Goal: Task Accomplishment & Management: Complete application form

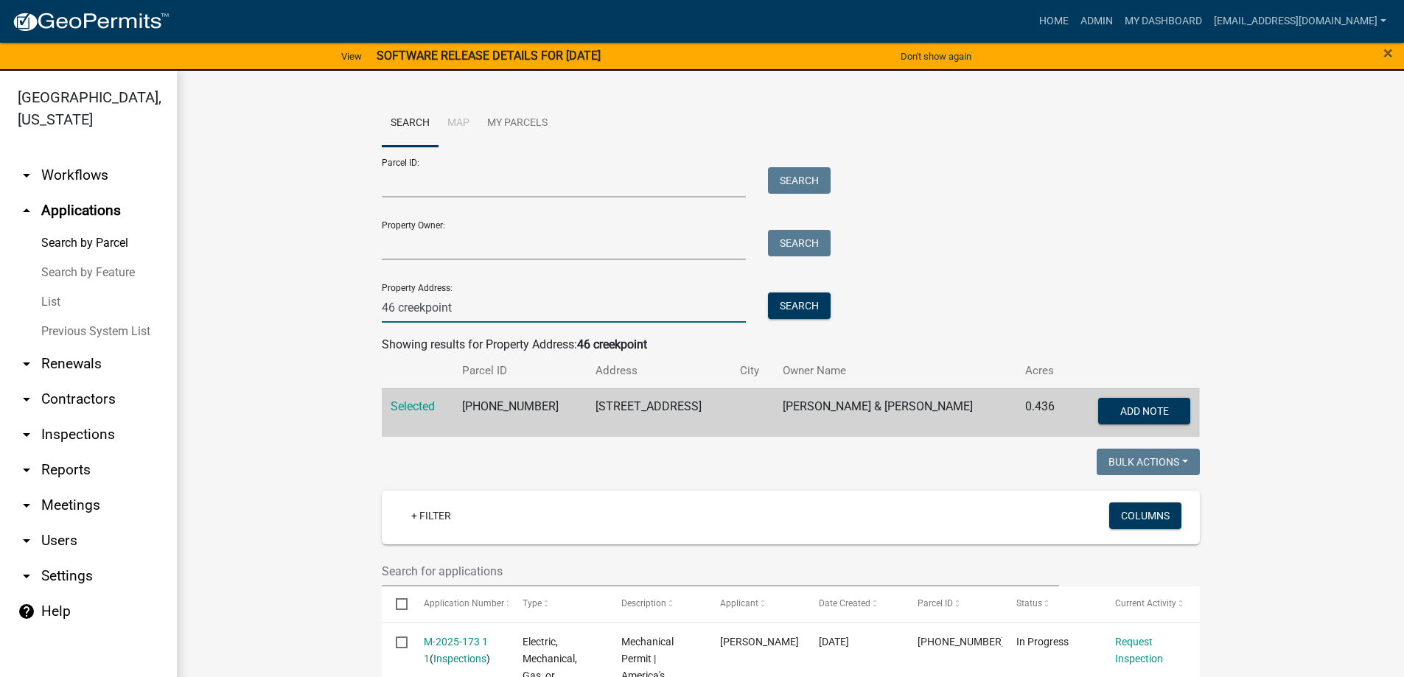
click at [470, 313] on input "46 creekpoint" at bounding box center [564, 308] width 365 height 30
type input "4"
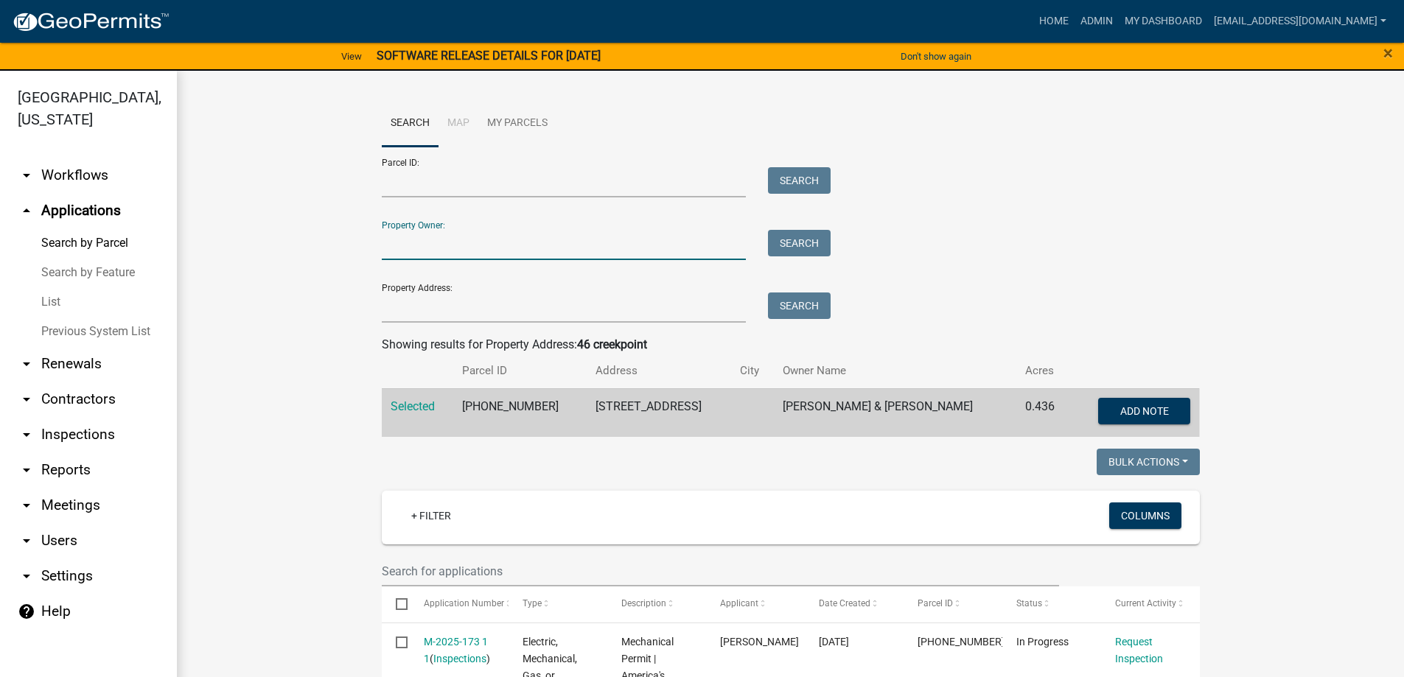
click at [425, 254] on input "Property Owner:" at bounding box center [564, 245] width 365 height 30
click at [782, 237] on button "Search" at bounding box center [799, 243] width 63 height 27
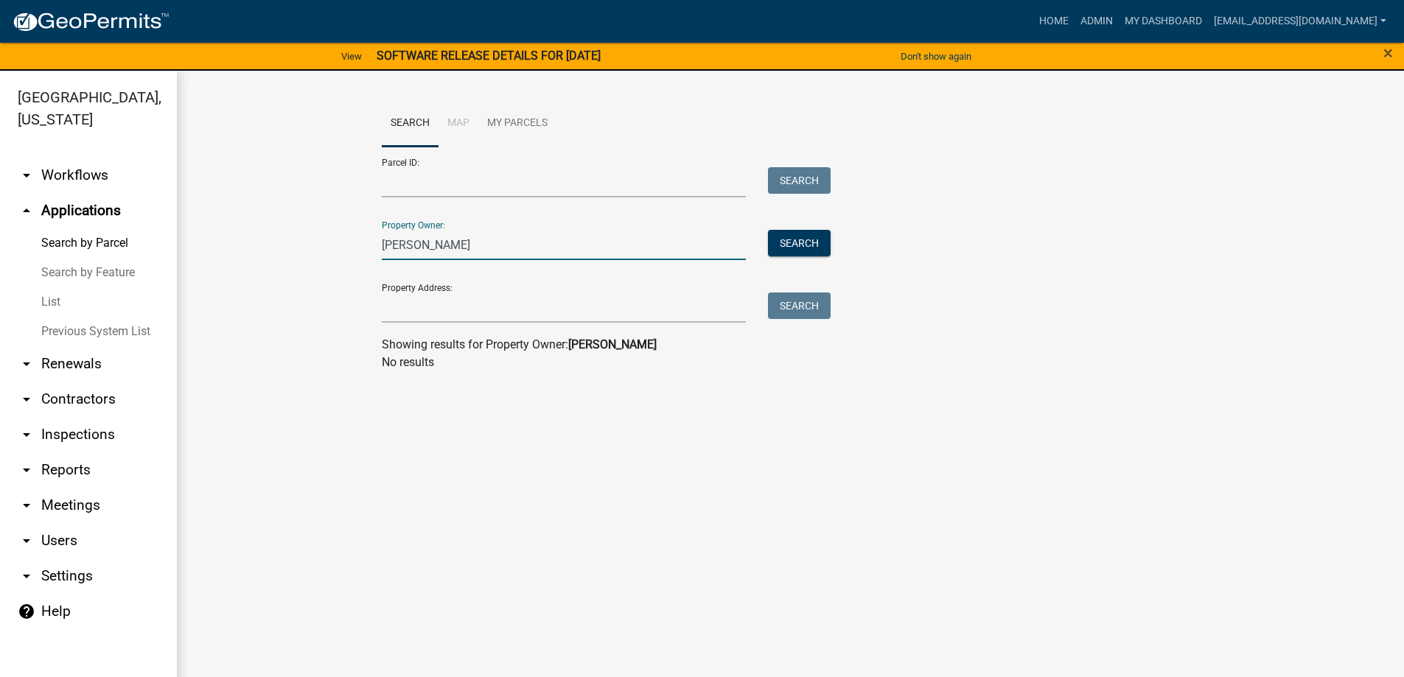
click at [465, 238] on input "[PERSON_NAME]" at bounding box center [564, 245] width 365 height 30
type input "b"
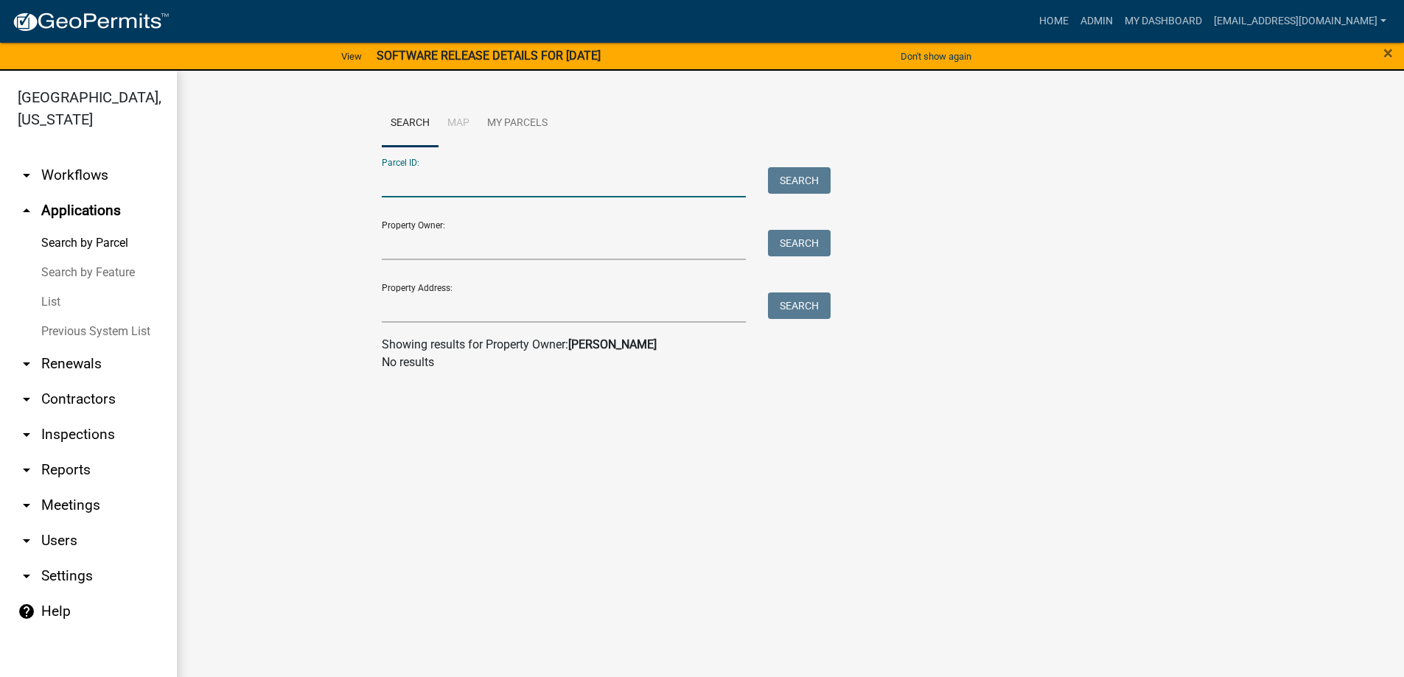
click at [422, 189] on input "Parcel ID:" at bounding box center [564, 182] width 365 height 30
click at [786, 175] on button "Search" at bounding box center [799, 180] width 63 height 27
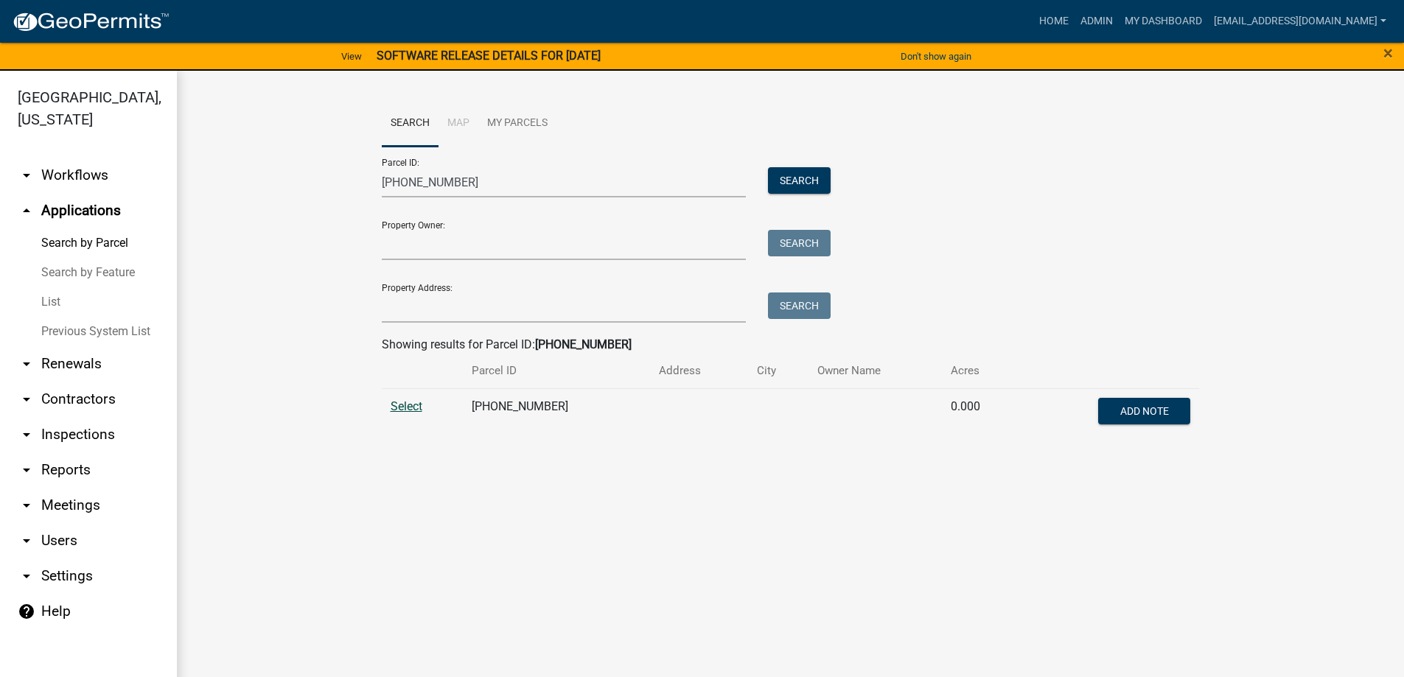
click at [411, 403] on span "Select" at bounding box center [407, 407] width 32 height 14
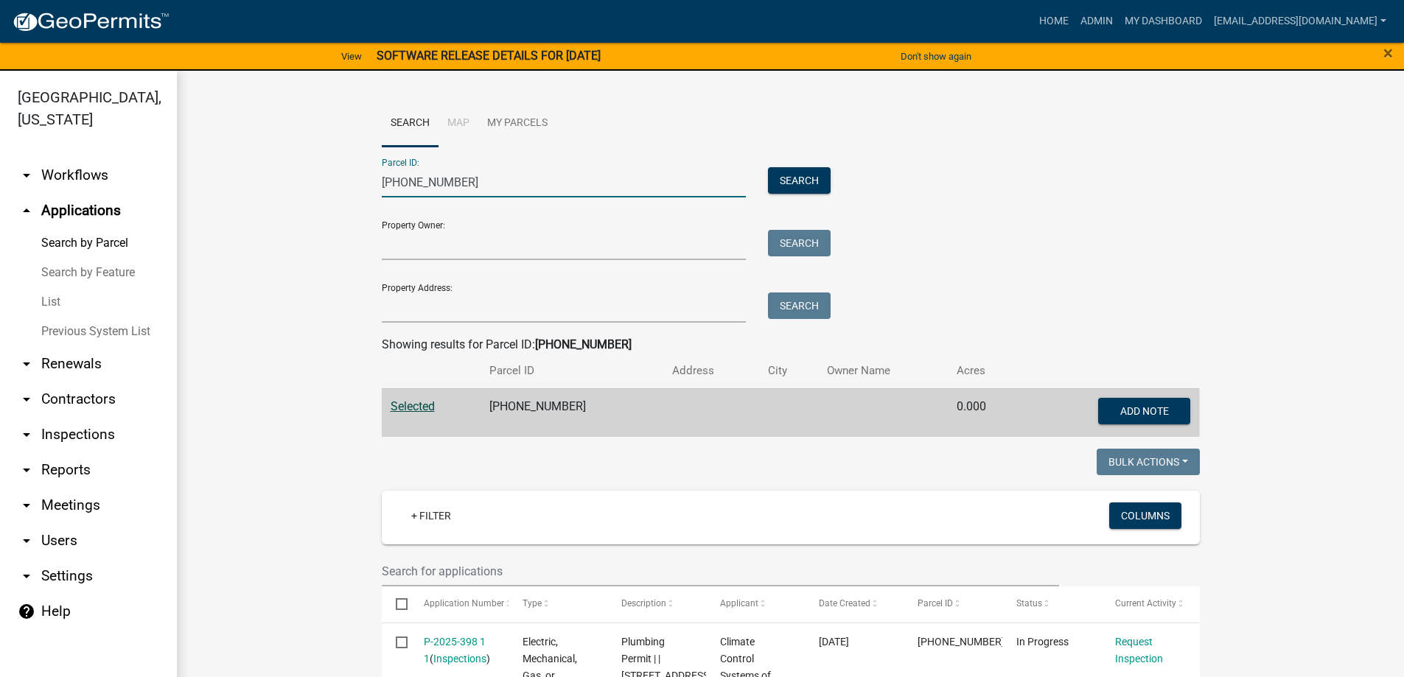
click at [467, 179] on input "[PHONE_NUMBER]" at bounding box center [564, 182] width 365 height 30
type input "[PHONE_NUMBER]"
click at [797, 176] on button "Search" at bounding box center [799, 180] width 63 height 27
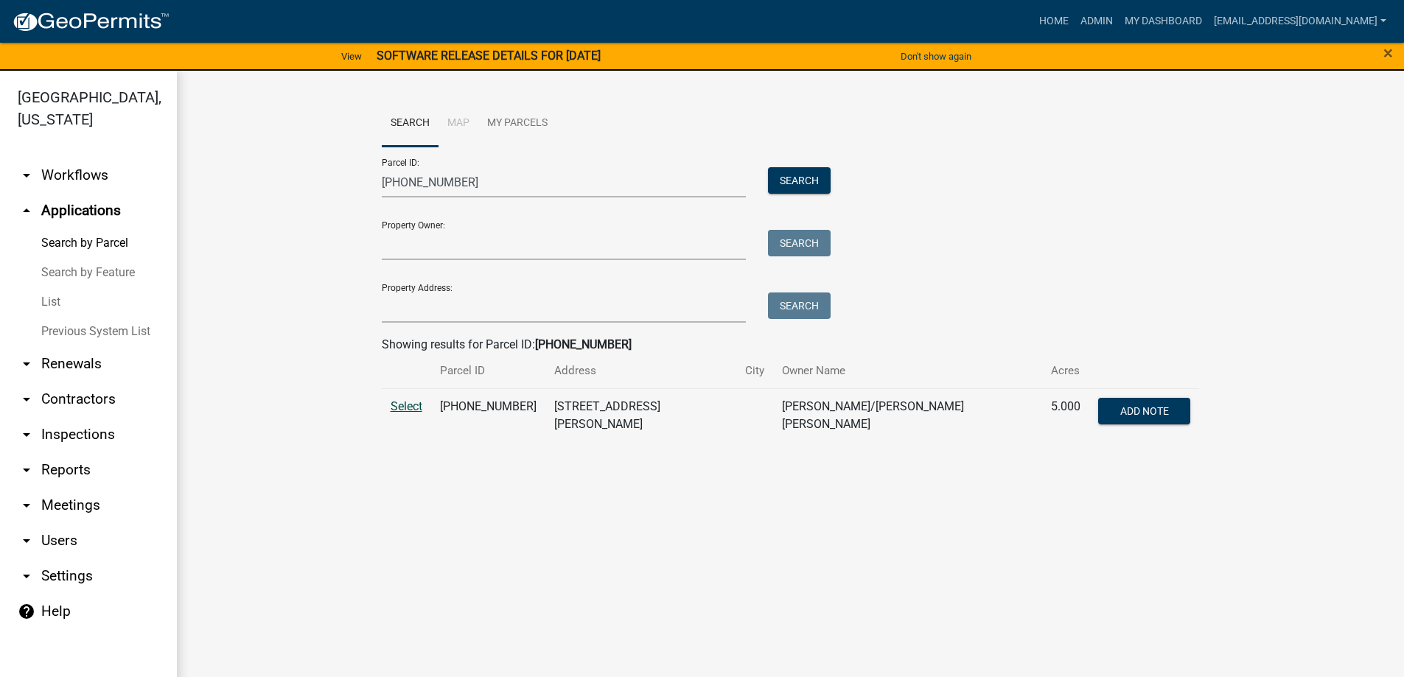
click at [401, 402] on span "Select" at bounding box center [407, 407] width 32 height 14
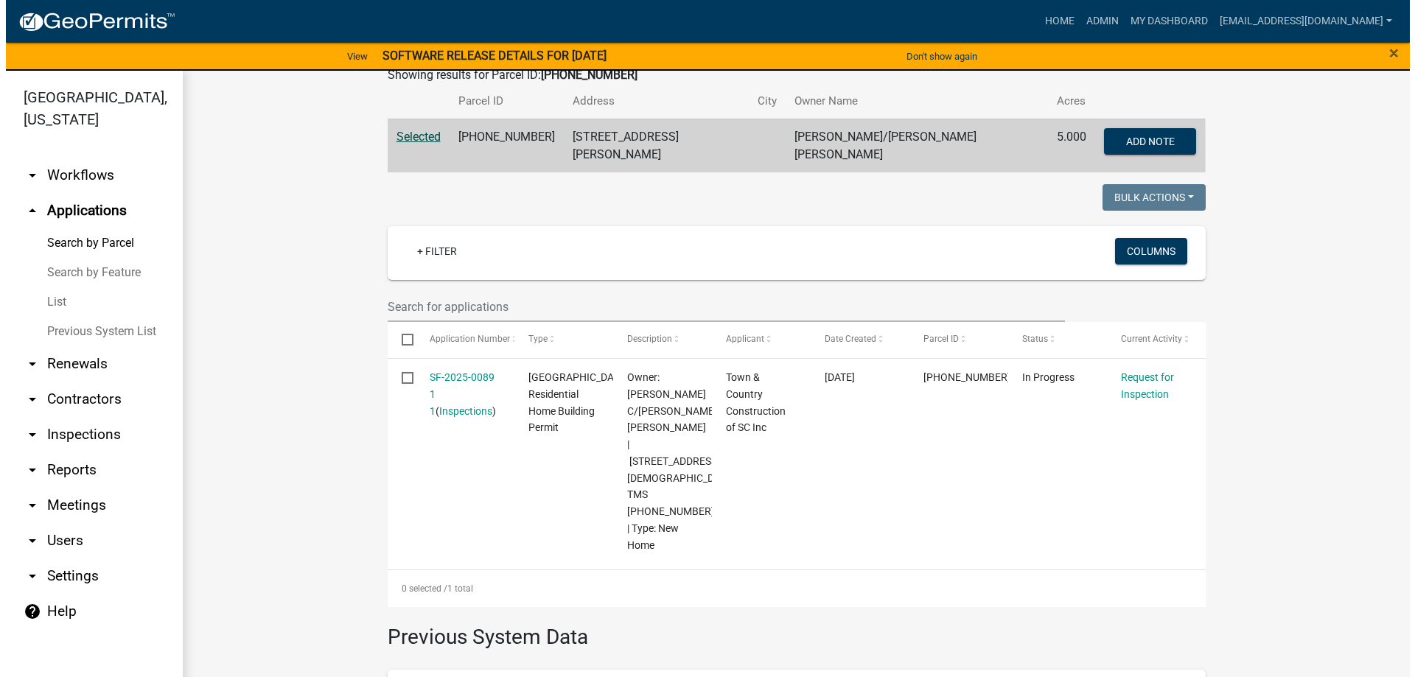
scroll to position [295, 0]
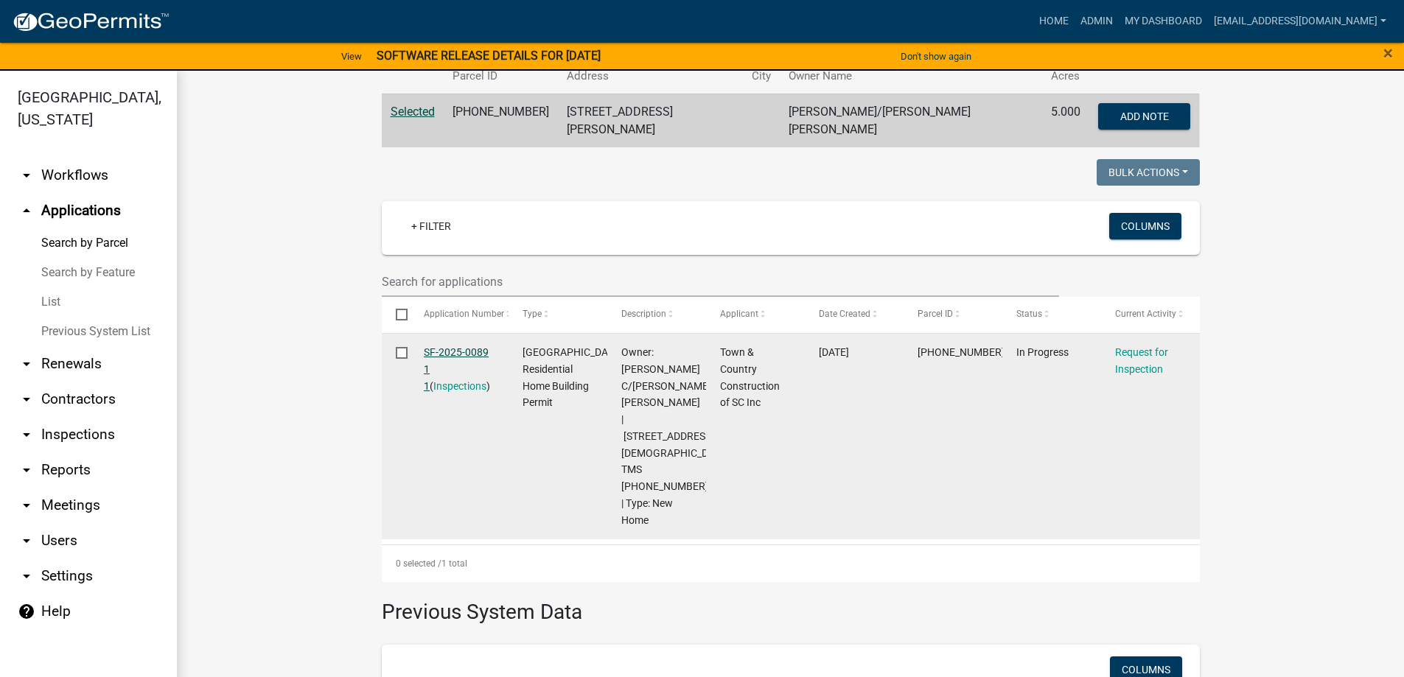
click at [460, 350] on link "SF-2025-0089 1 1" at bounding box center [456, 369] width 65 height 46
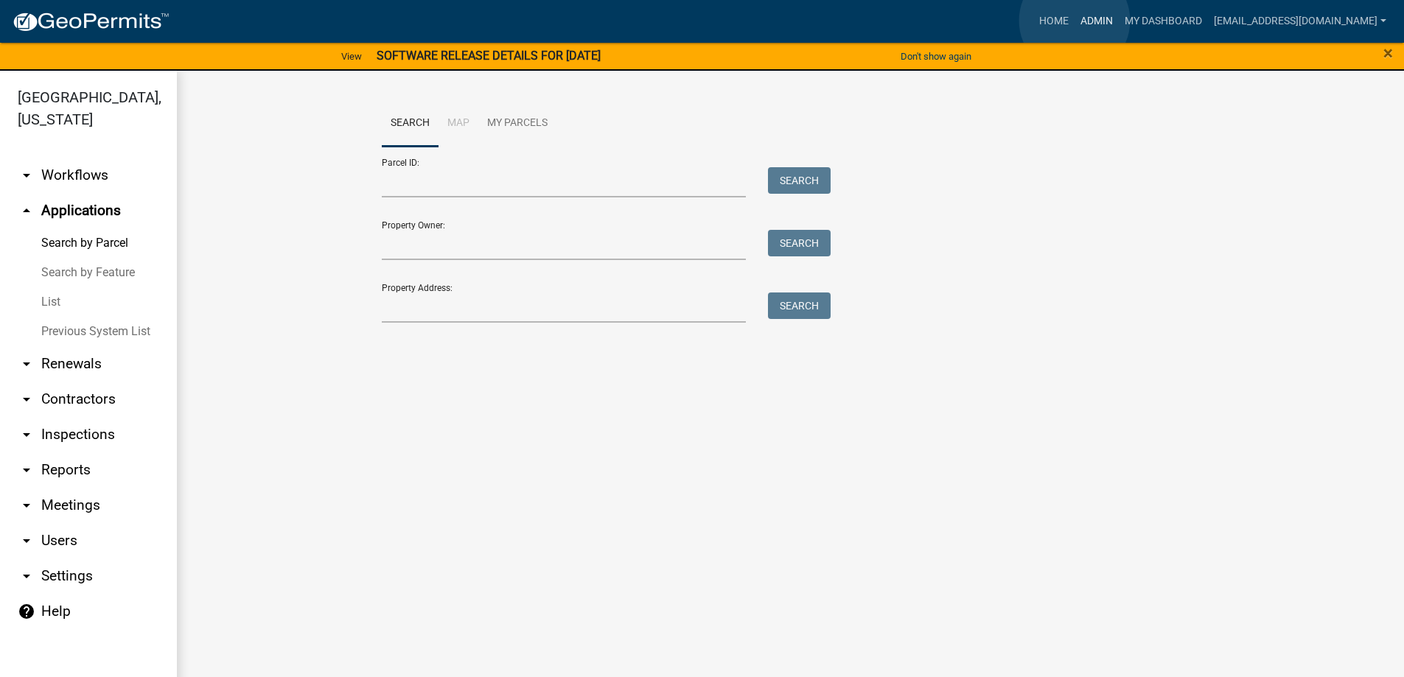
click at [1075, 21] on link "Admin" at bounding box center [1097, 21] width 44 height 28
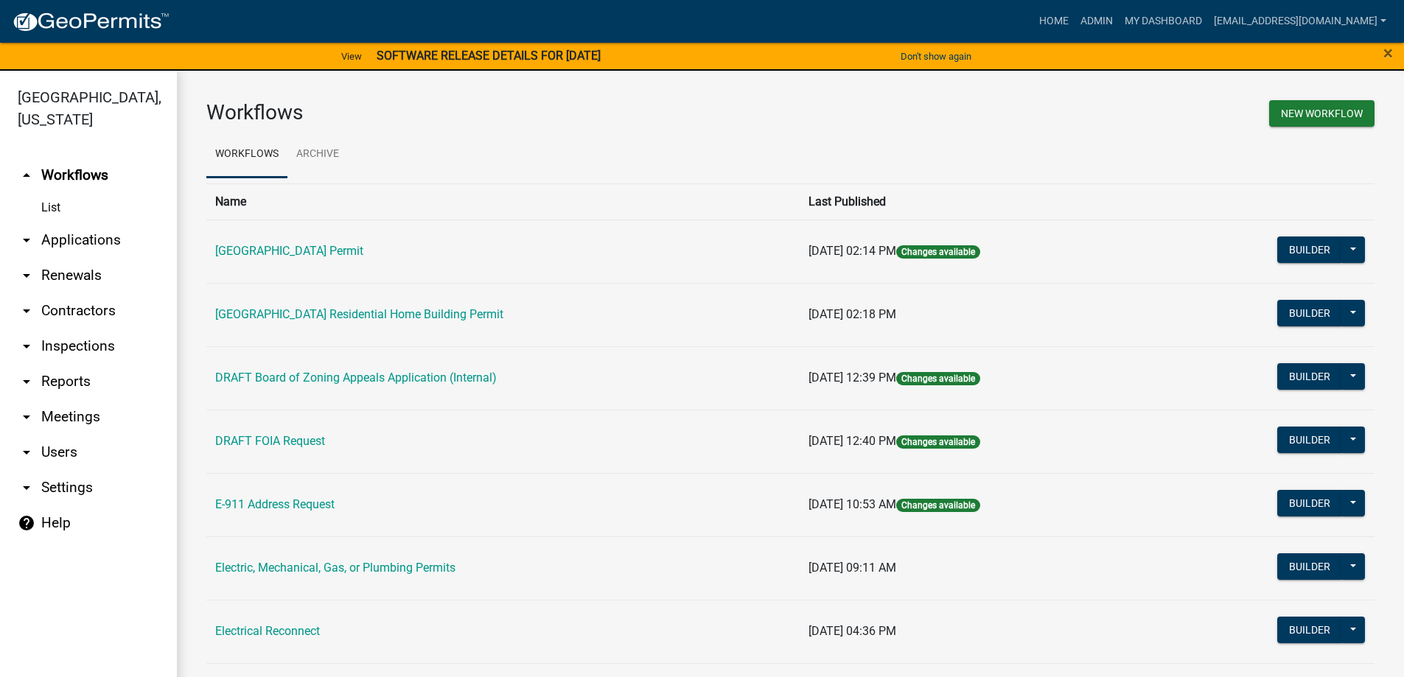
click at [72, 237] on link "arrow_drop_down Applications" at bounding box center [88, 240] width 177 height 35
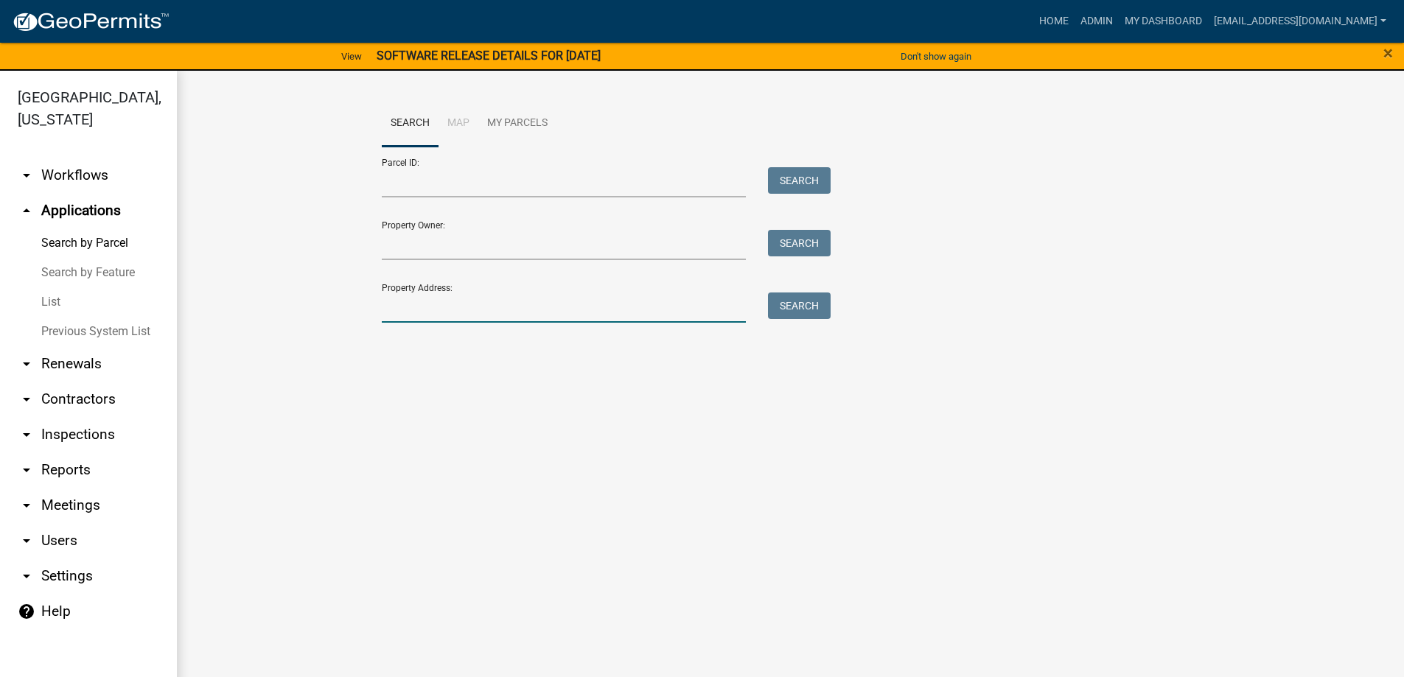
click at [504, 299] on input "Property Address:" at bounding box center [564, 308] width 365 height 30
type input "629 mill"
click at [799, 298] on button "Search" at bounding box center [799, 306] width 63 height 27
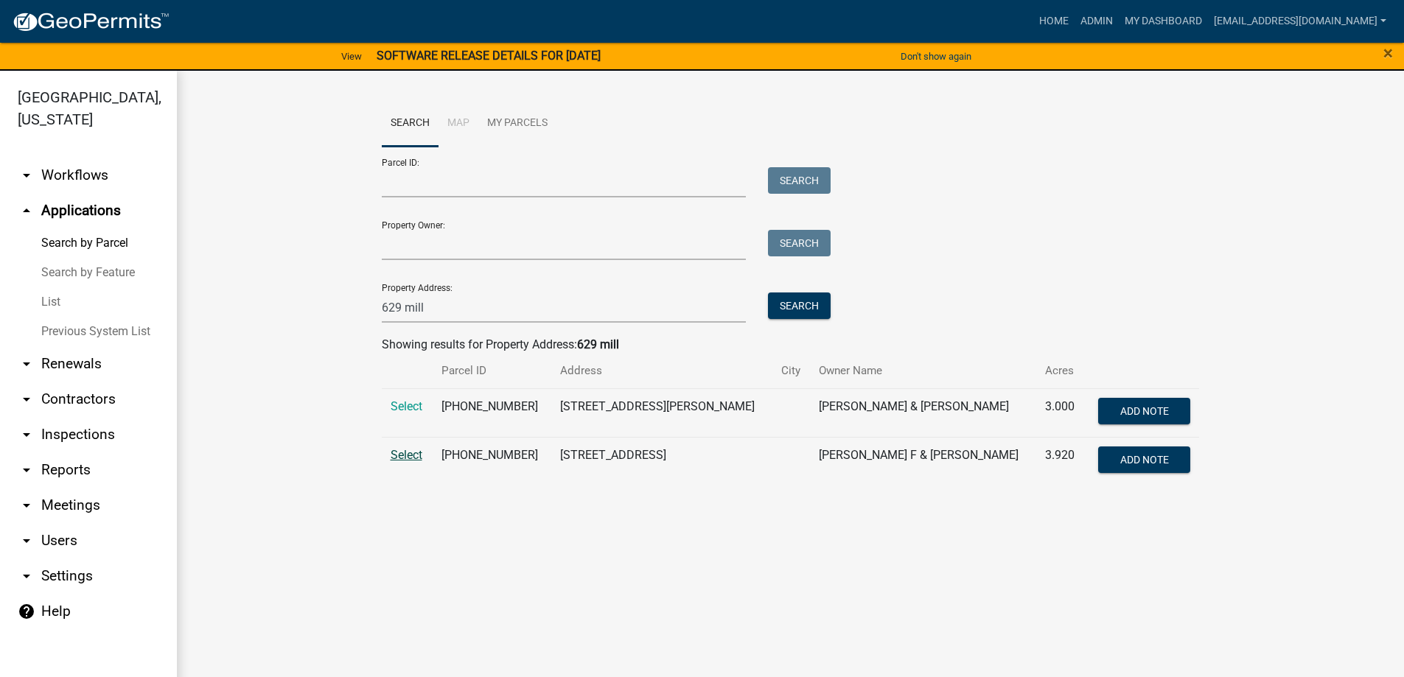
click at [396, 459] on span "Select" at bounding box center [407, 455] width 32 height 14
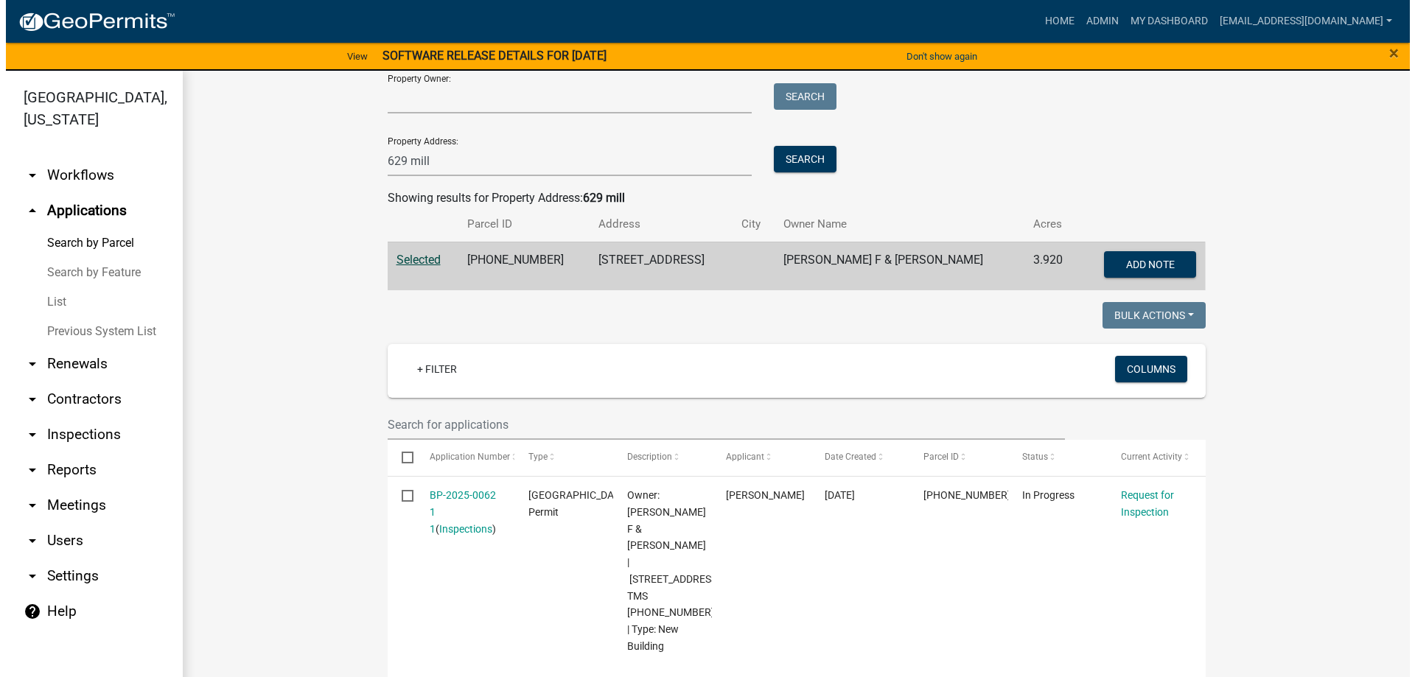
scroll to position [369, 0]
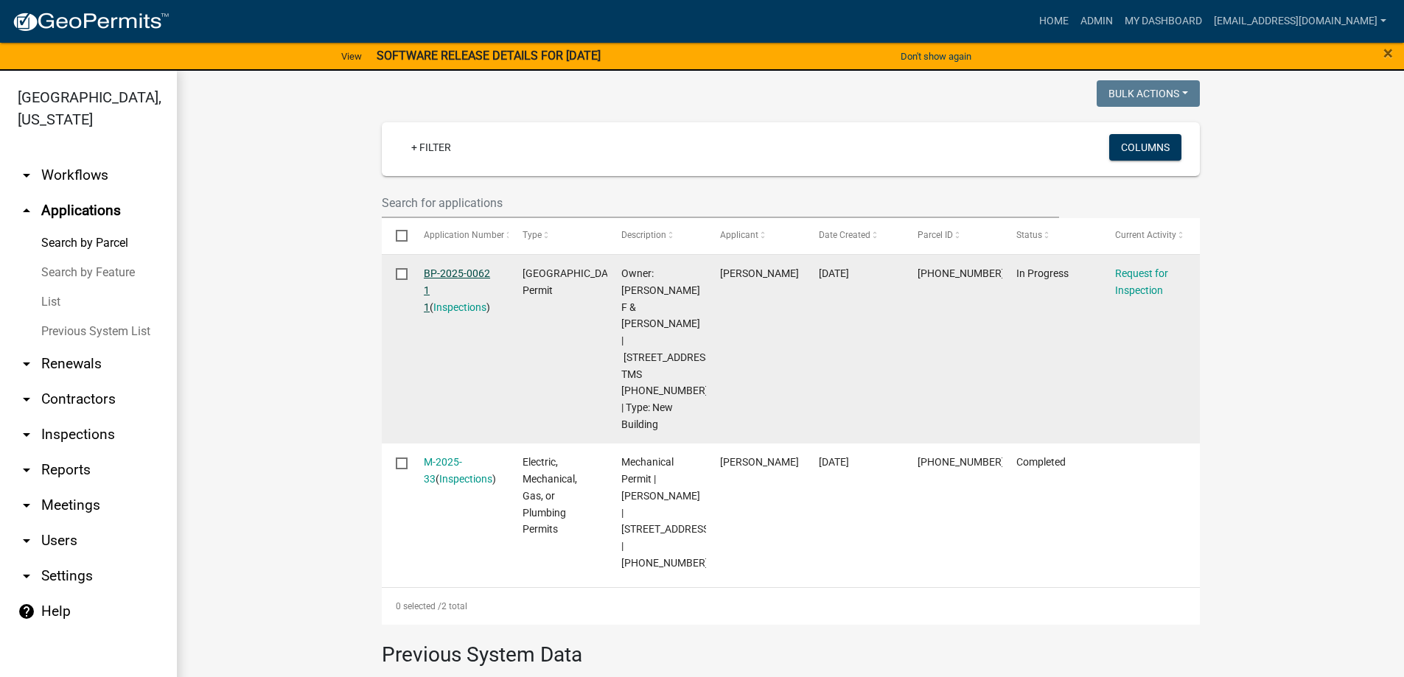
click at [455, 271] on link "BP-2025-0062 1 1" at bounding box center [457, 291] width 66 height 46
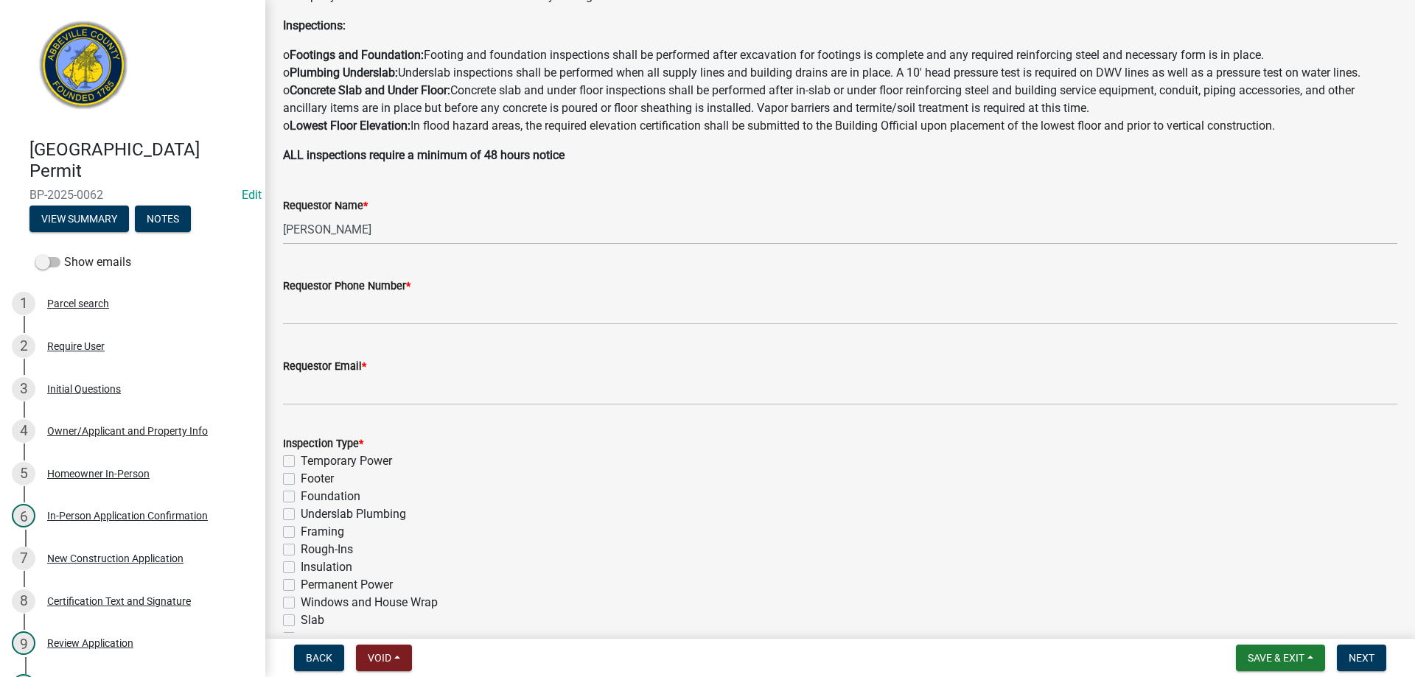
scroll to position [295, 0]
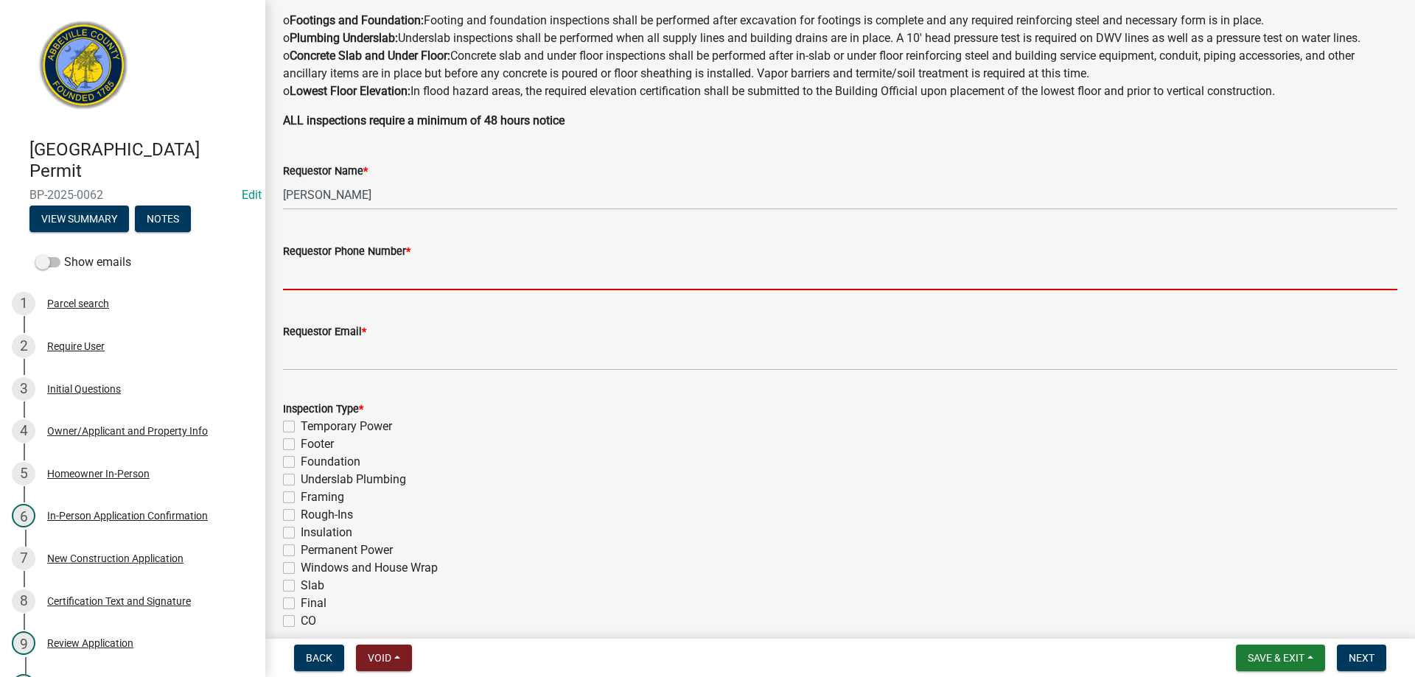
click at [324, 286] on input "Requestor Phone Number *" at bounding box center [840, 275] width 1115 height 30
type input "8643789750"
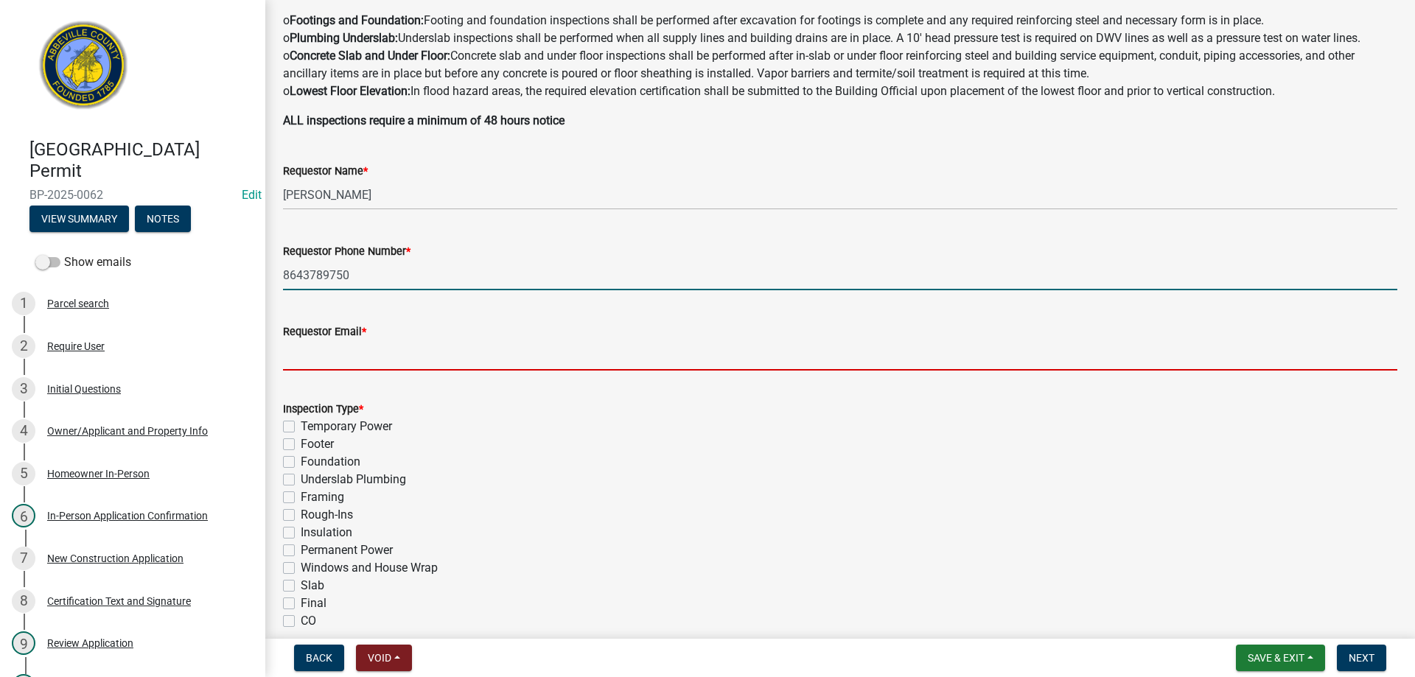
type input "[EMAIL_ADDRESS][DOMAIN_NAME]"
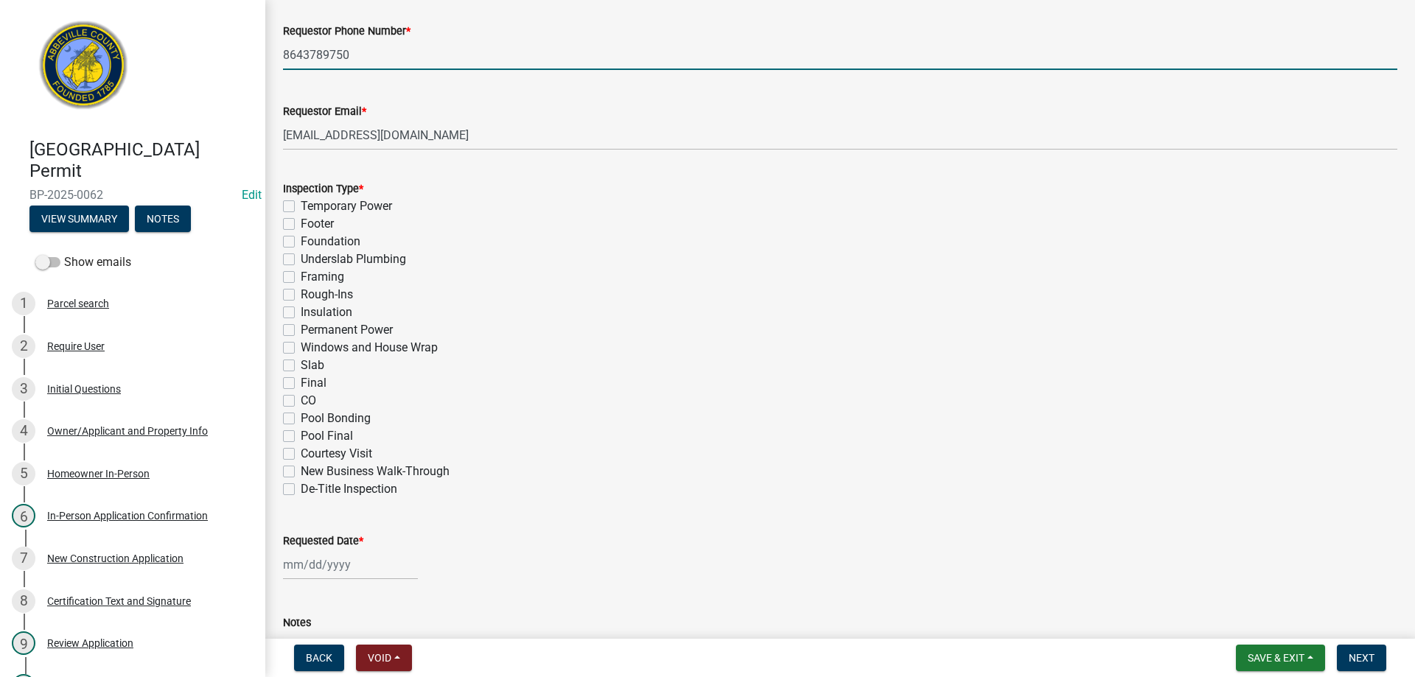
scroll to position [516, 0]
click at [301, 275] on label "Framing" at bounding box center [322, 277] width 43 height 18
click at [301, 275] on input "Framing" at bounding box center [306, 273] width 10 height 10
checkbox input "true"
checkbox input "false"
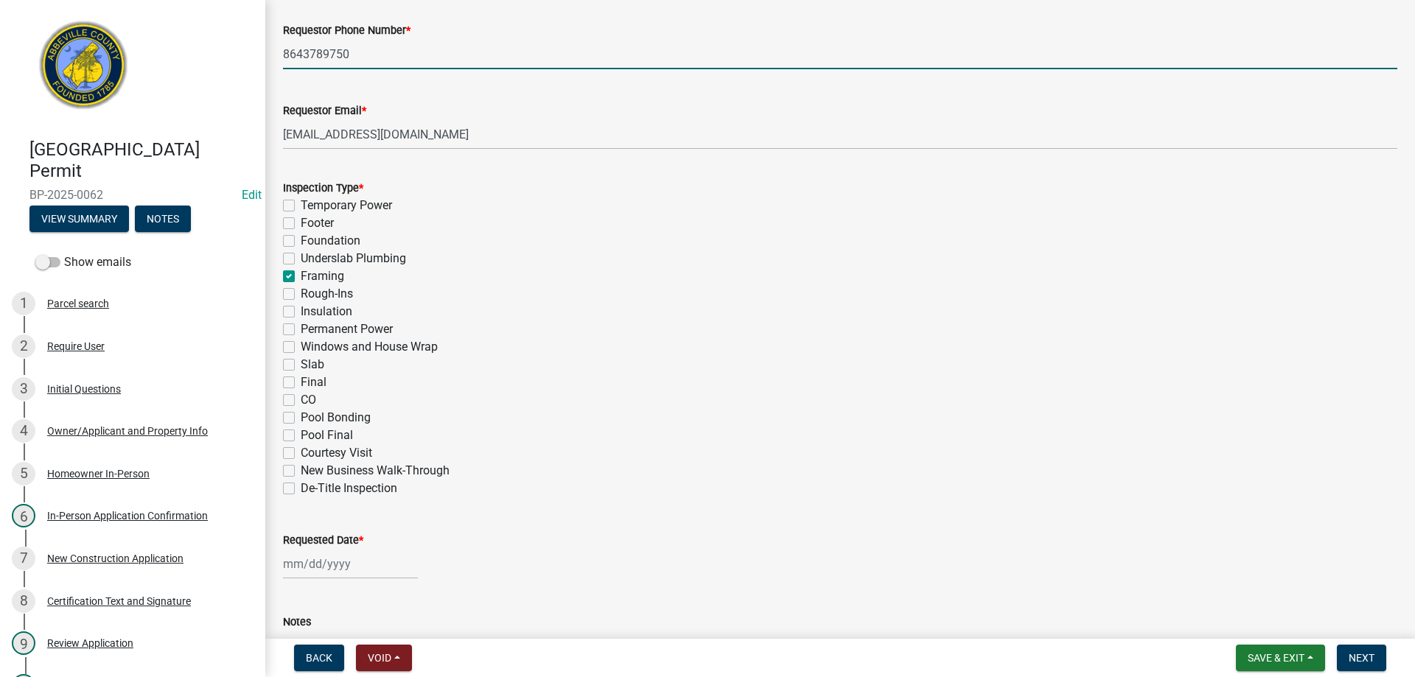
checkbox input "false"
checkbox input "true"
checkbox input "false"
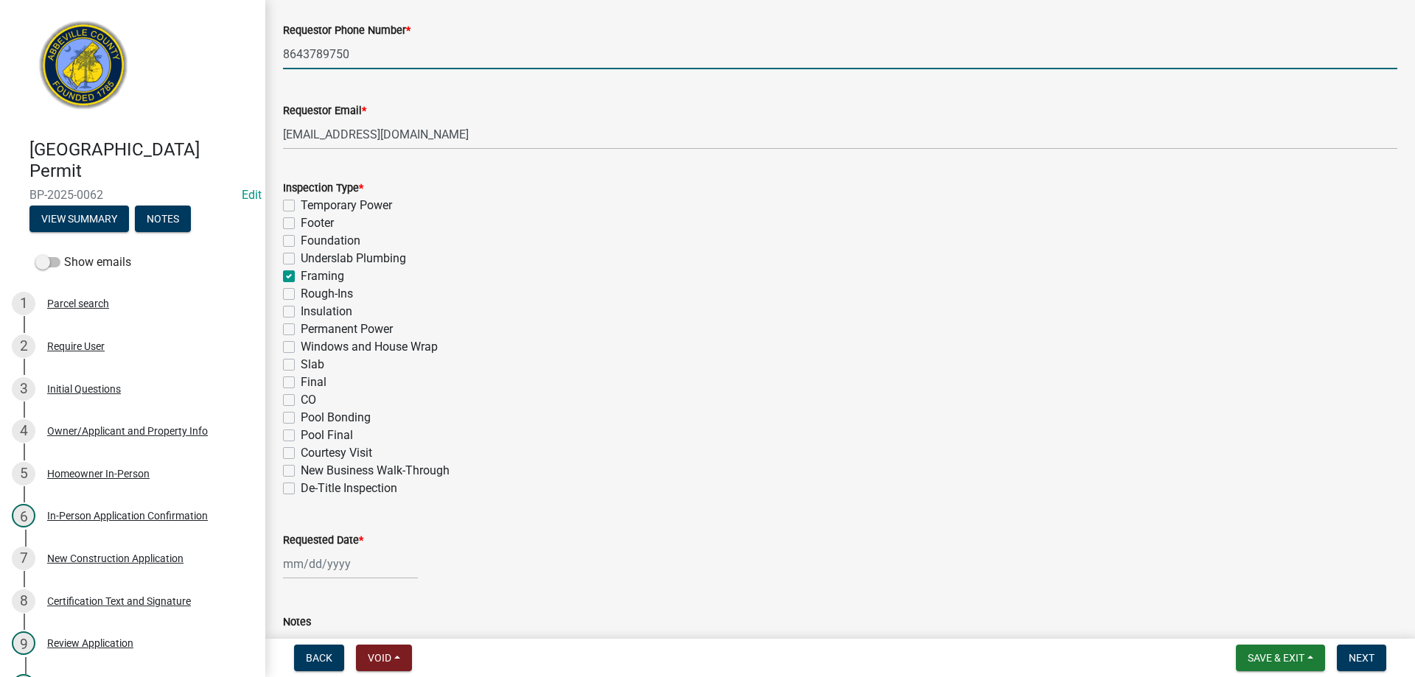
checkbox input "false"
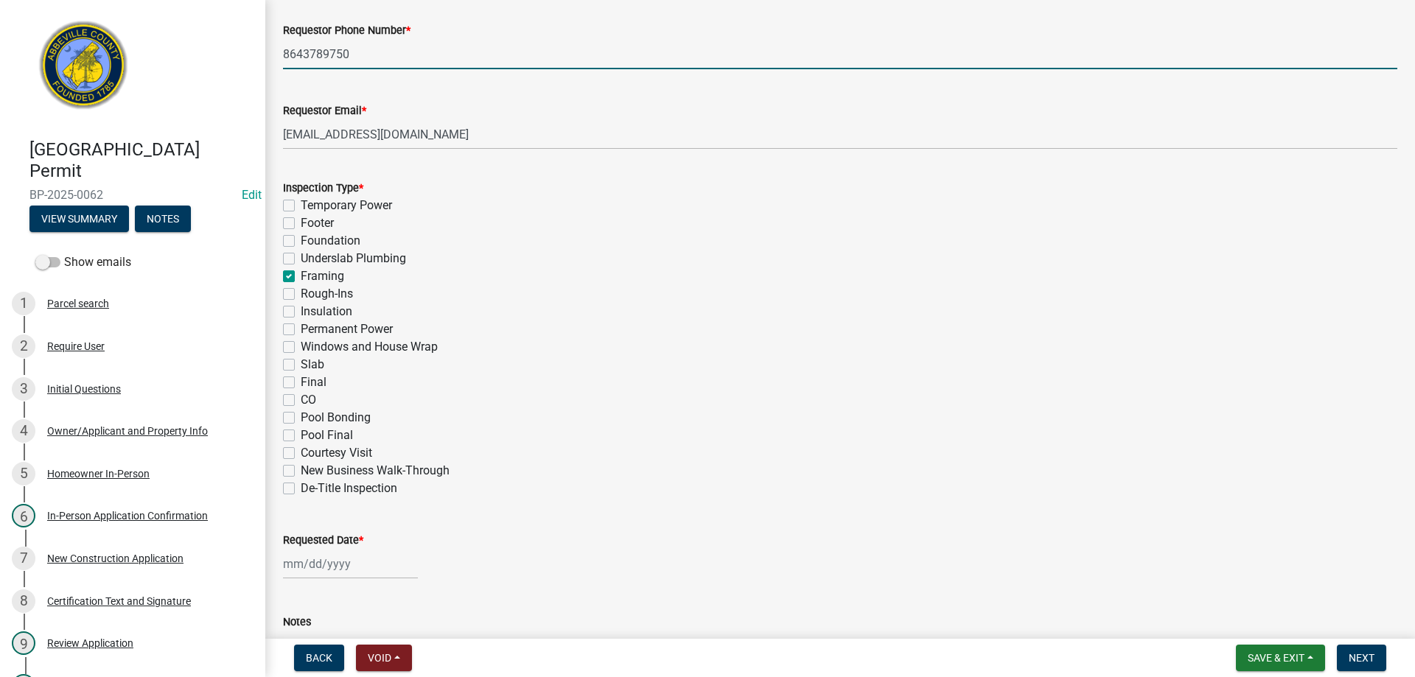
checkbox input "false"
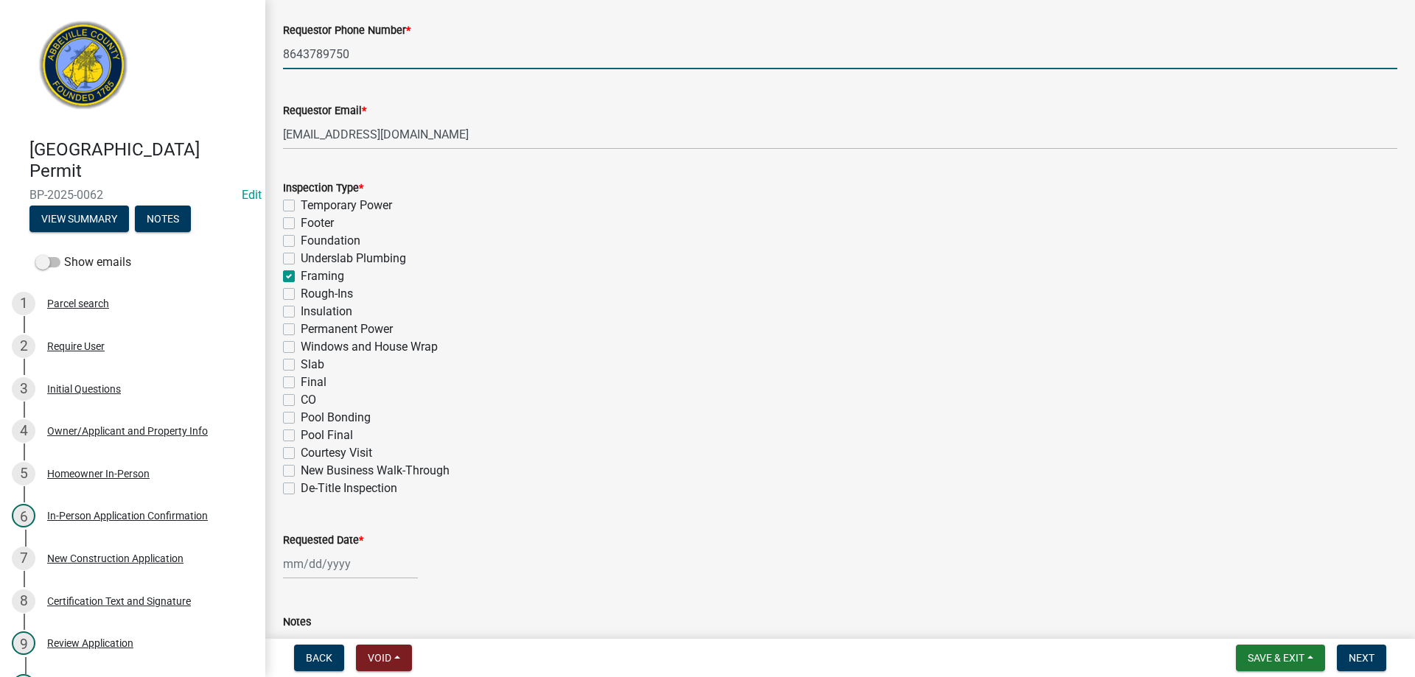
checkbox input "false"
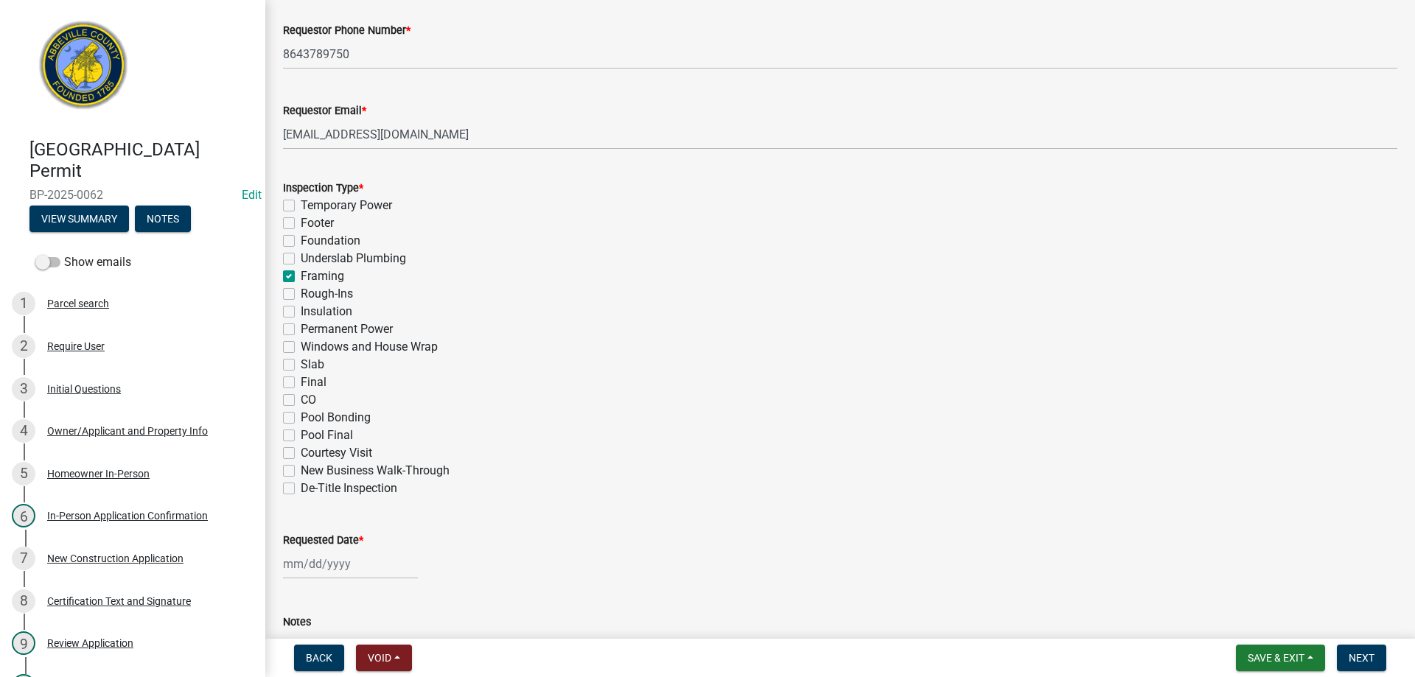
click at [301, 294] on label "Rough-Ins" at bounding box center [327, 294] width 52 height 18
click at [301, 294] on input "Rough-Ins" at bounding box center [306, 290] width 10 height 10
checkbox input "true"
checkbox input "false"
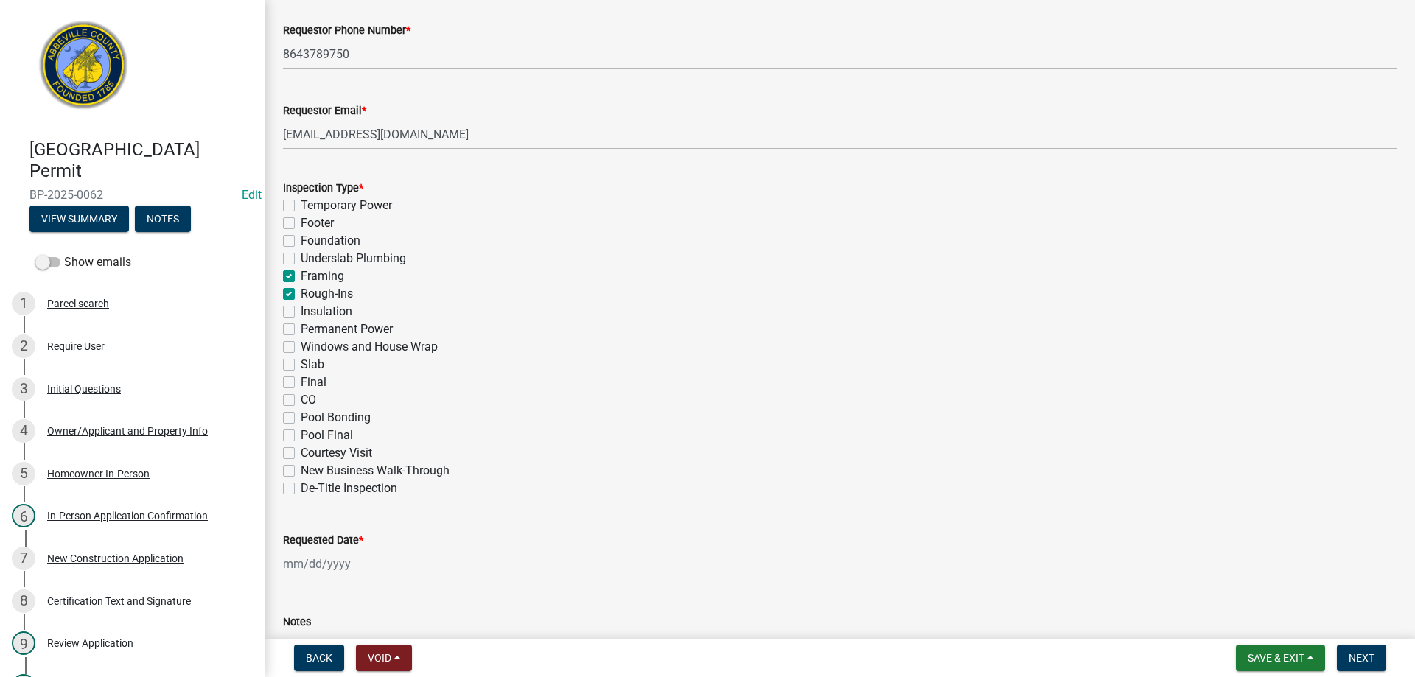
checkbox input "false"
checkbox input "true"
checkbox input "false"
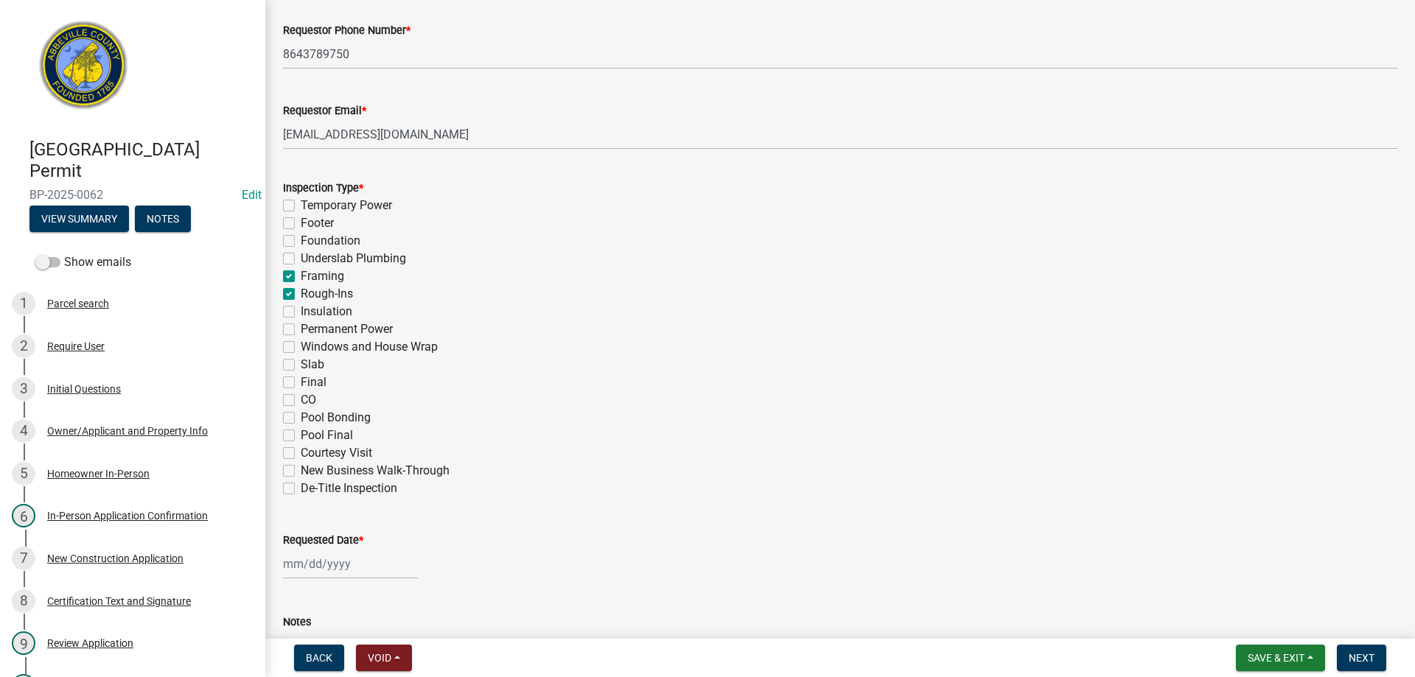
checkbox input "false"
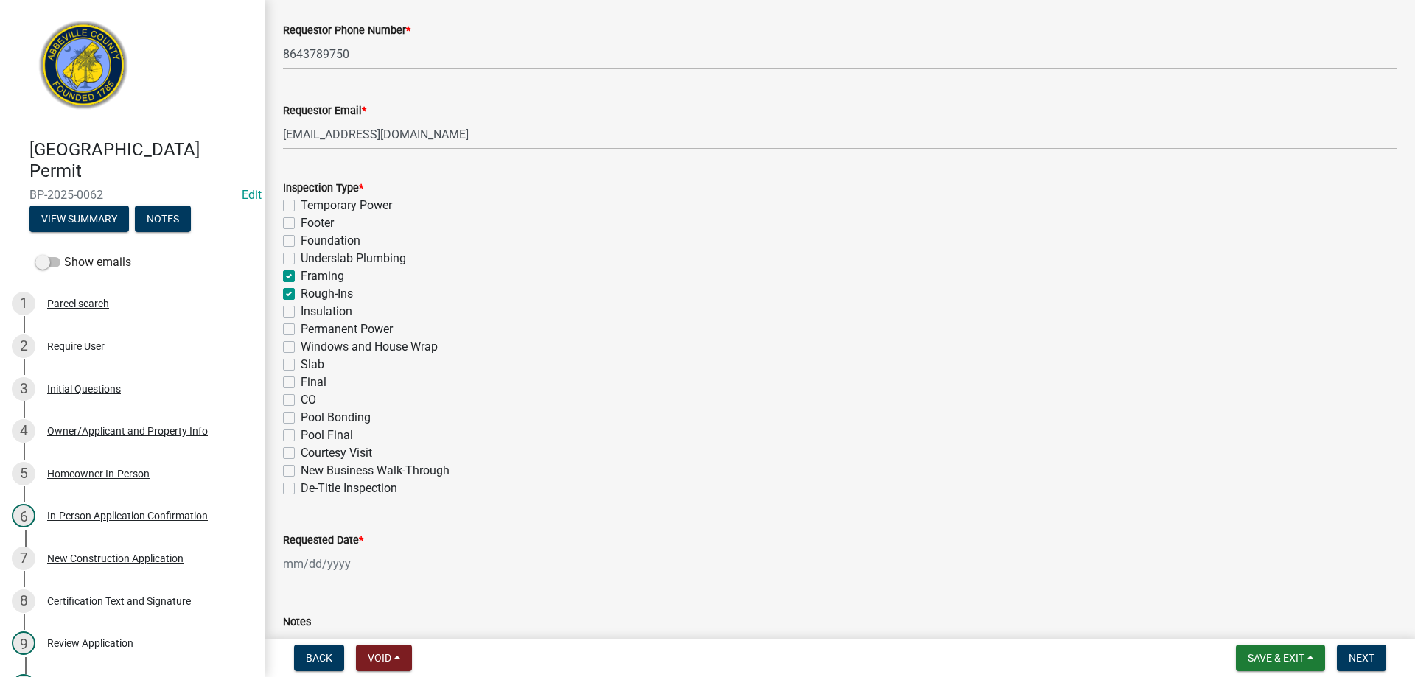
checkbox input "false"
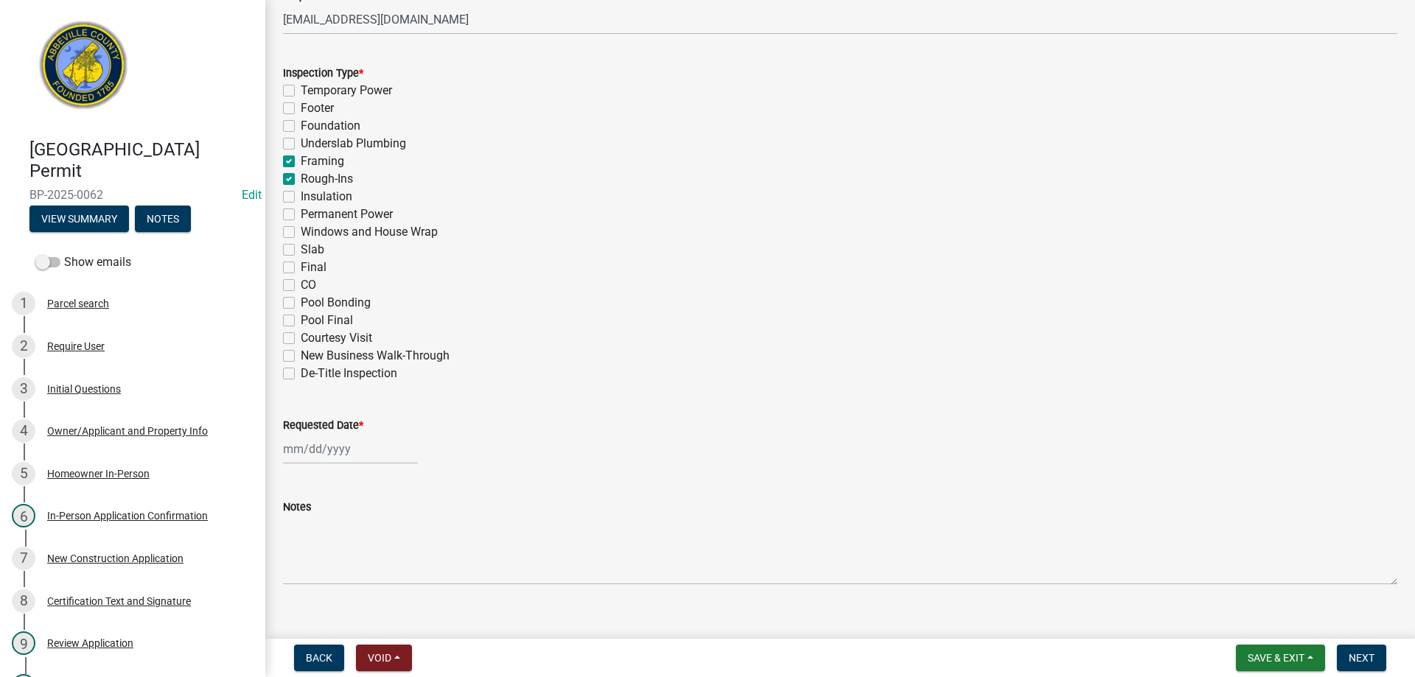
scroll to position [652, 0]
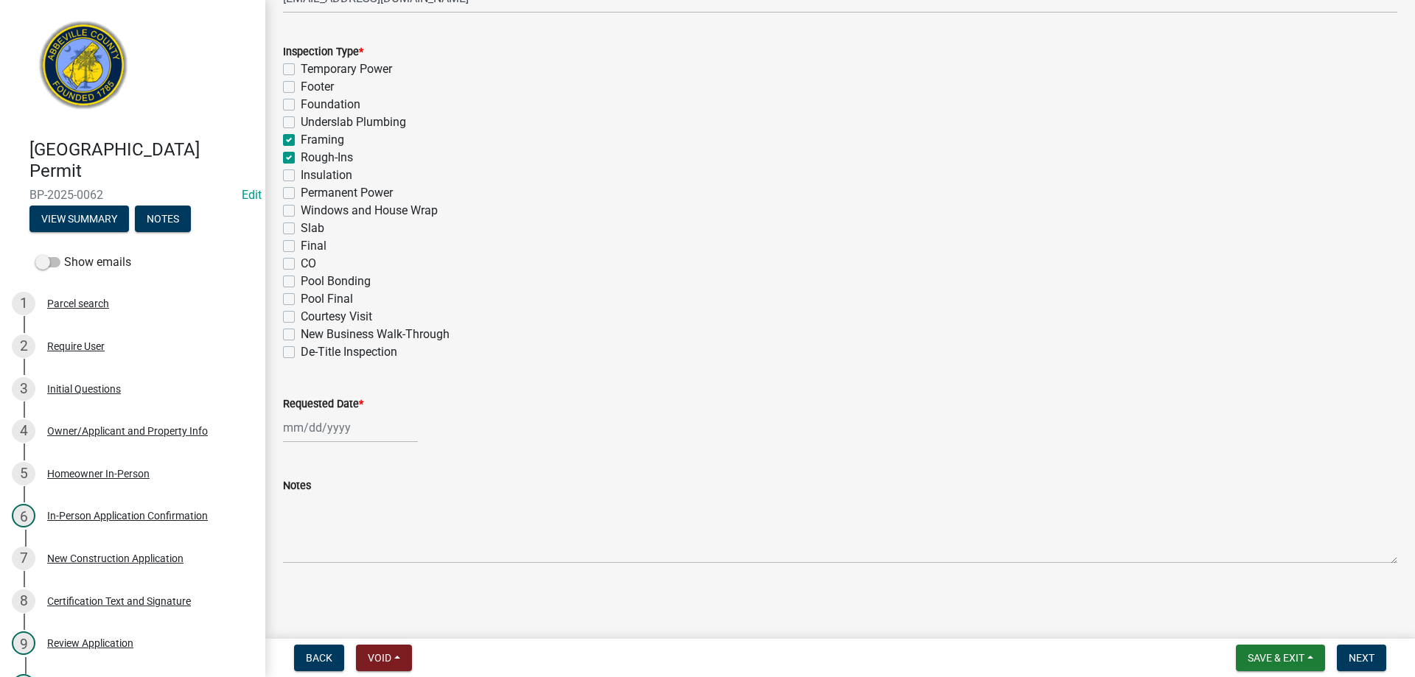
select select "9"
select select "2025"
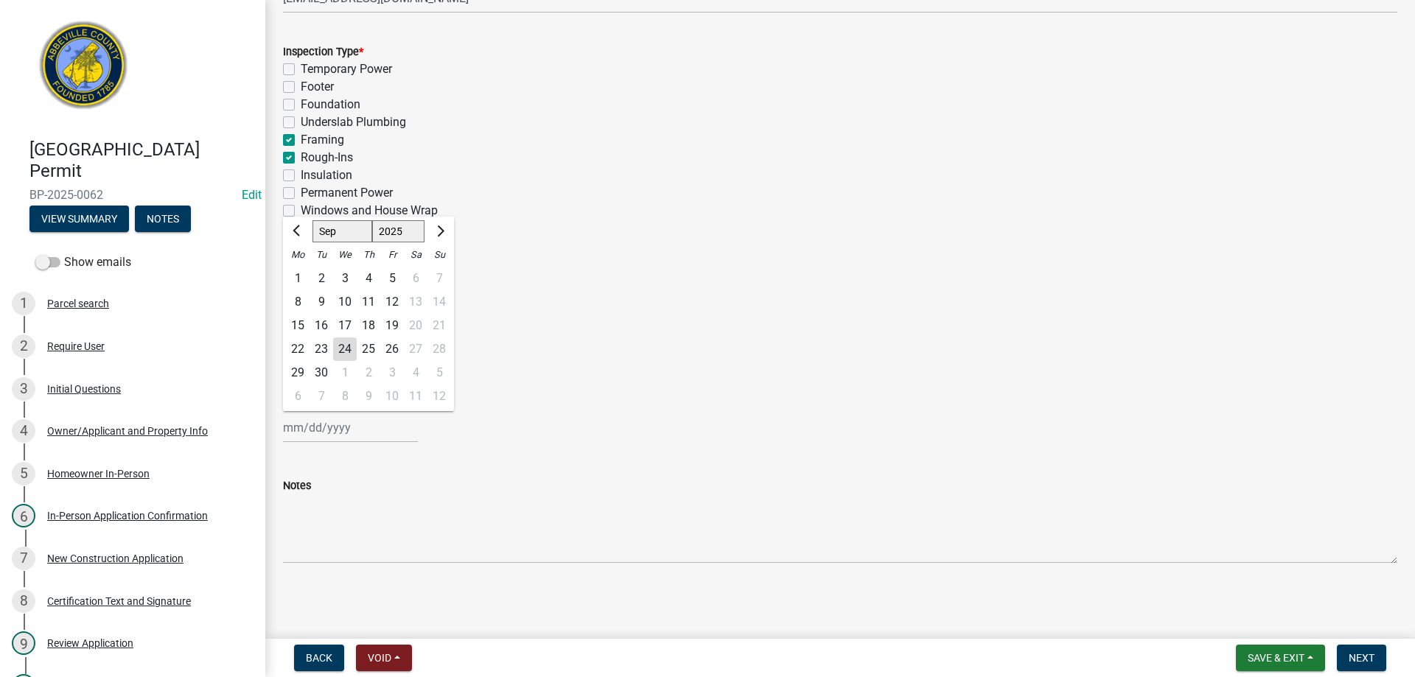
click at [322, 431] on div "[PERSON_NAME] Feb Mar Apr [PERSON_NAME][DATE] Oct Nov [DATE] 1526 1527 1528 152…" at bounding box center [350, 428] width 135 height 30
click at [349, 346] on div "24" at bounding box center [345, 350] width 24 height 24
type input "[DATE]"
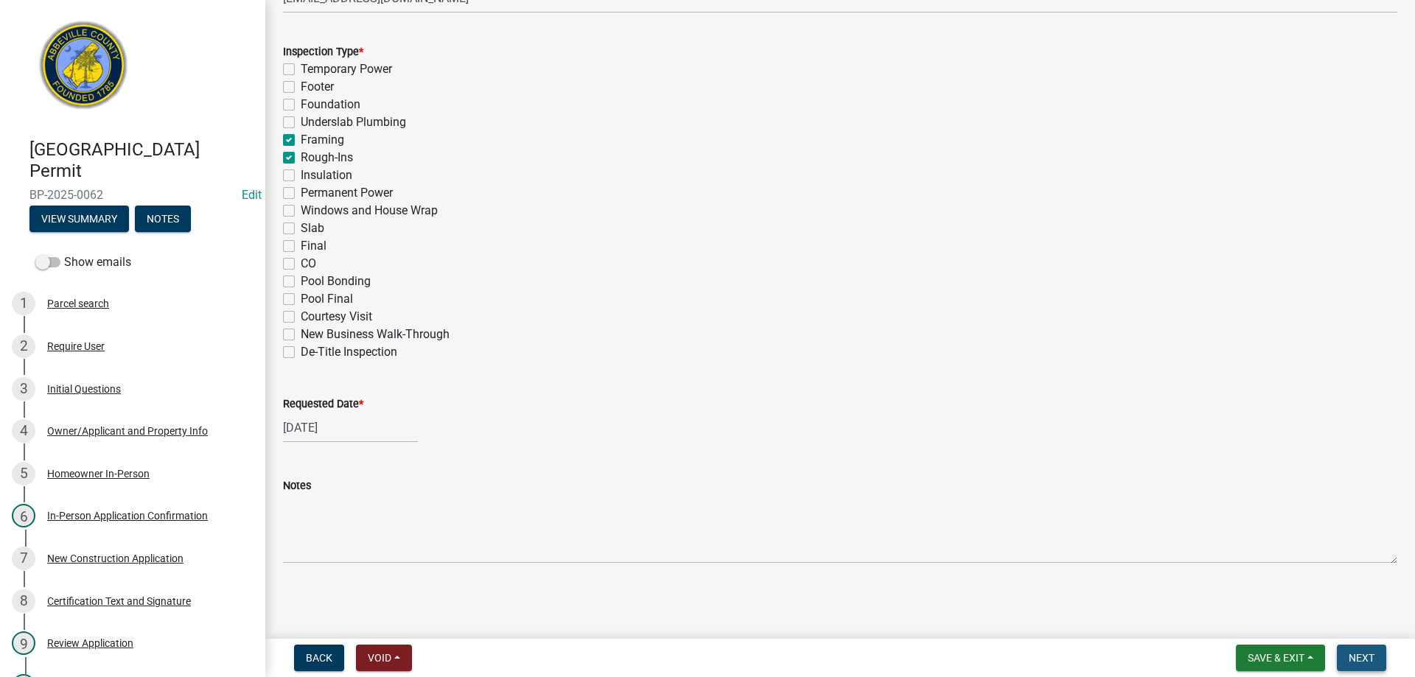
click at [1361, 652] on span "Next" at bounding box center [1362, 658] width 26 height 12
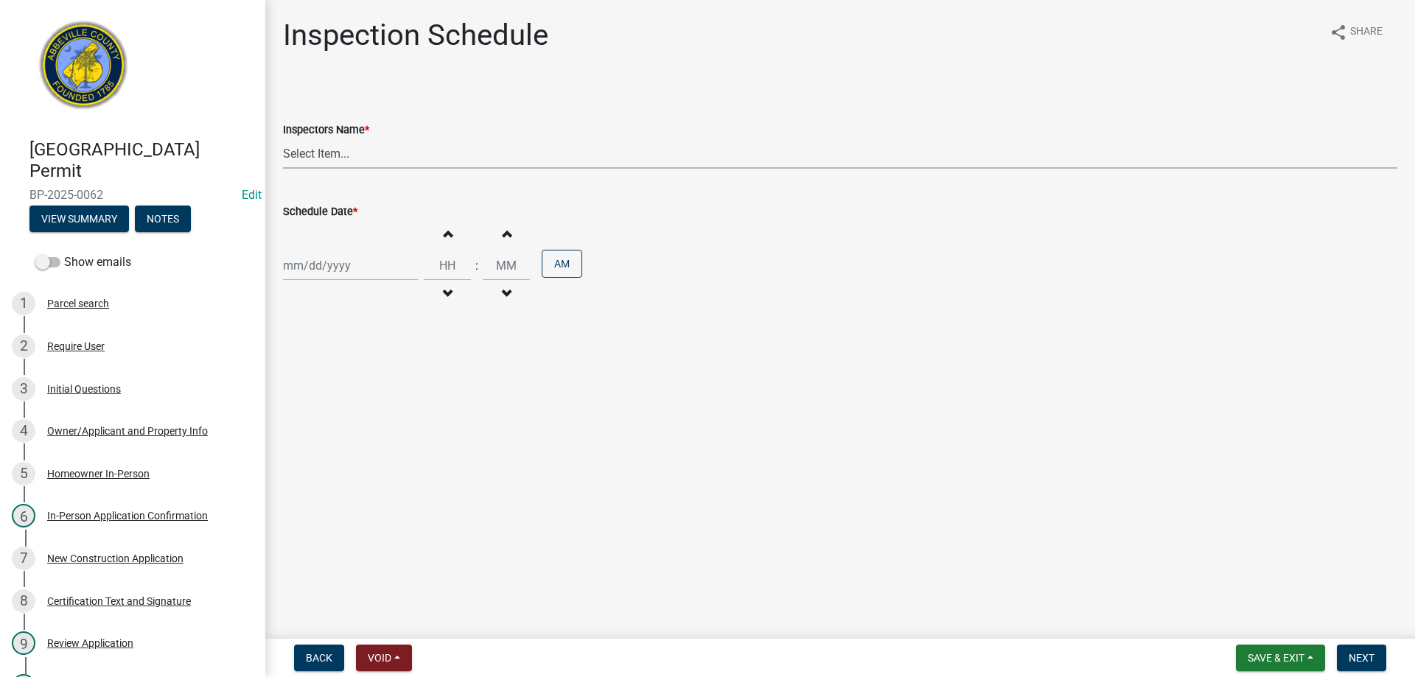
click at [325, 149] on select "Select Item... [EMAIL_ADDRESS][DOMAIN_NAME] ([PERSON_NAME]) [EMAIL_ADDRESS][DOM…" at bounding box center [840, 154] width 1115 height 30
select select "896ec84b-7942-43b9-a78d-4f1554b7930c"
click at [283, 139] on select "Select Item... [EMAIL_ADDRESS][DOMAIN_NAME] ([PERSON_NAME]) [EMAIL_ADDRESS][DOM…" at bounding box center [840, 154] width 1115 height 30
select select "9"
select select "2025"
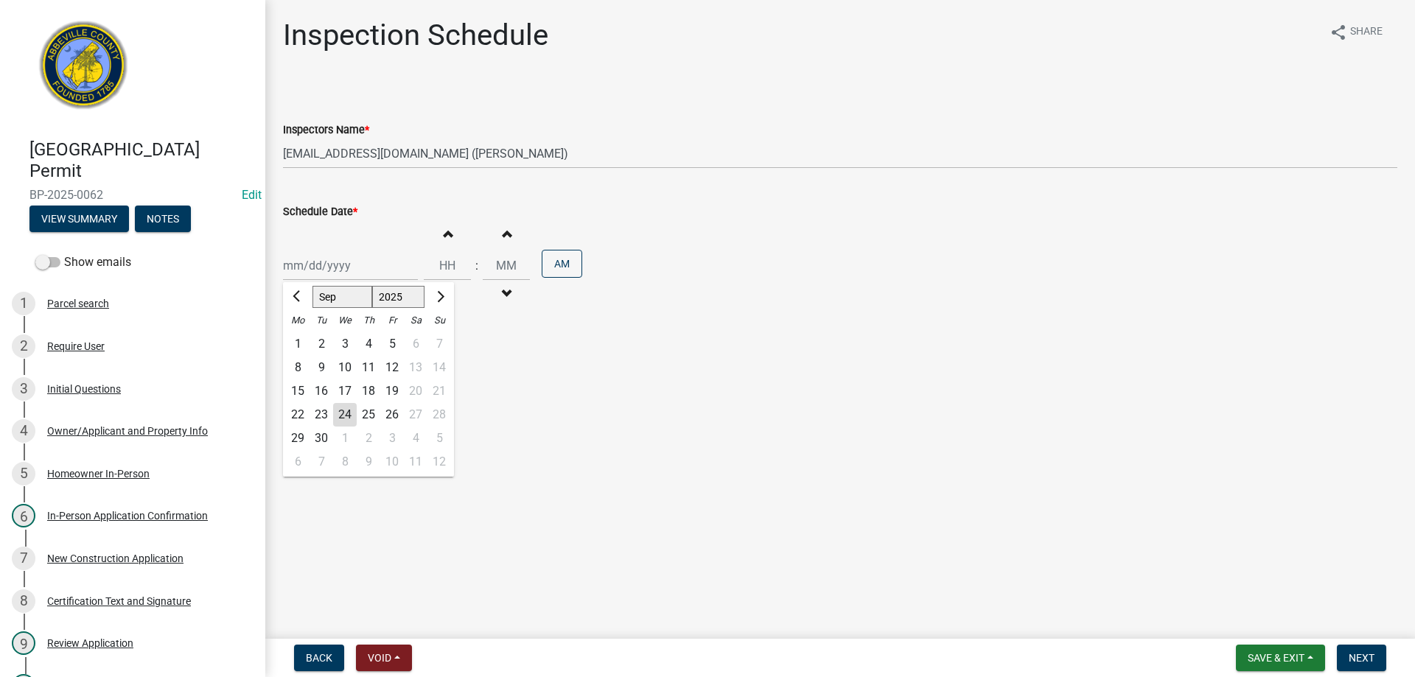
click at [326, 273] on div "[PERSON_NAME] Feb Mar Apr [PERSON_NAME][DATE] Oct Nov [DATE] 1526 1527 1528 152…" at bounding box center [350, 266] width 135 height 30
click at [338, 414] on div "24" at bounding box center [345, 415] width 24 height 24
type input "[DATE]"
click at [567, 262] on button "AM" at bounding box center [562, 264] width 41 height 28
type input "12"
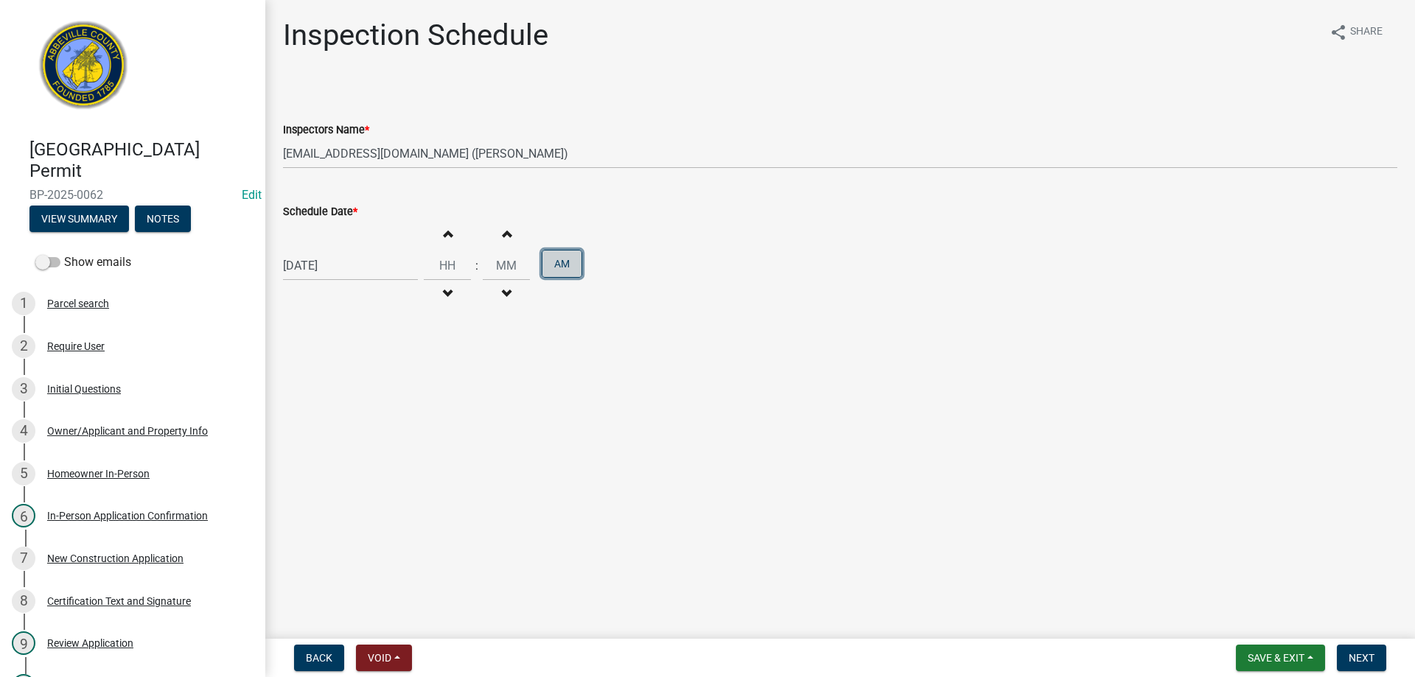
type input "00"
click at [444, 288] on span "button" at bounding box center [447, 294] width 7 height 12
click at [444, 232] on span "button" at bounding box center [447, 234] width 7 height 12
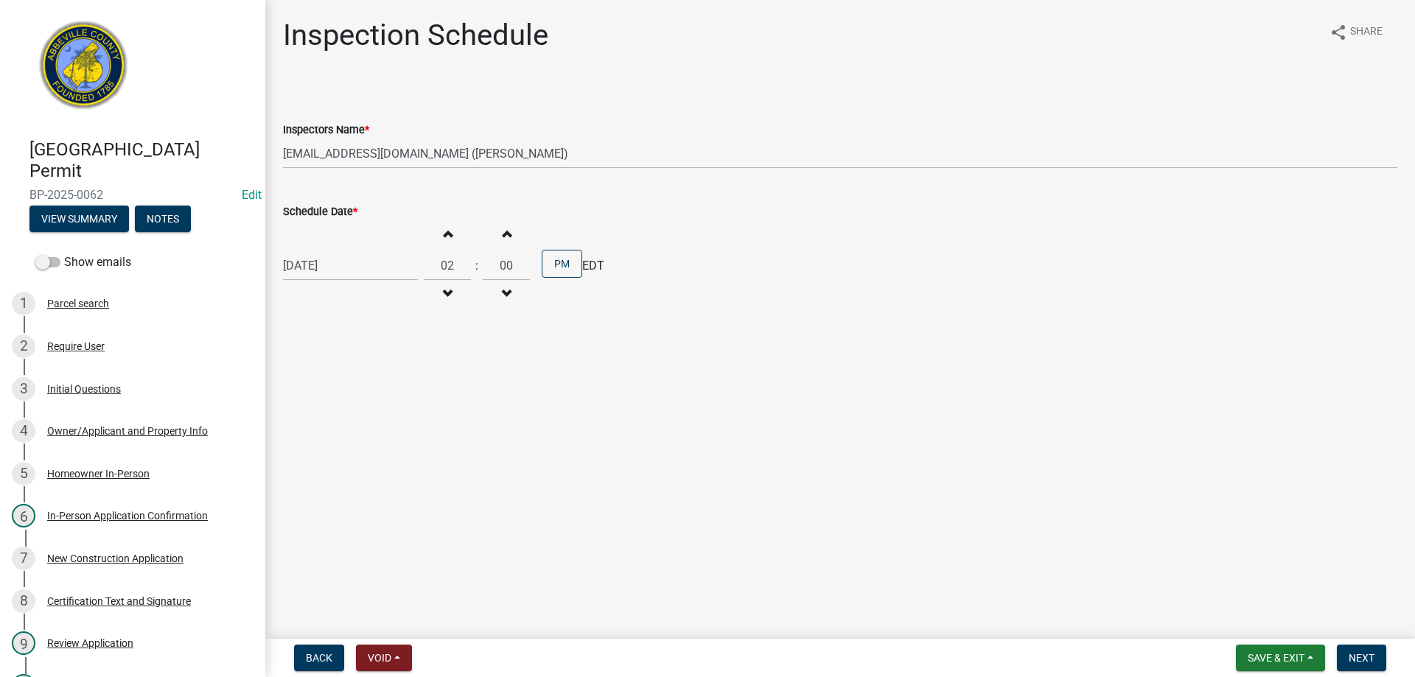
click at [444, 232] on span "button" at bounding box center [447, 234] width 7 height 12
type input "03"
click at [1356, 655] on span "Next" at bounding box center [1362, 658] width 26 height 12
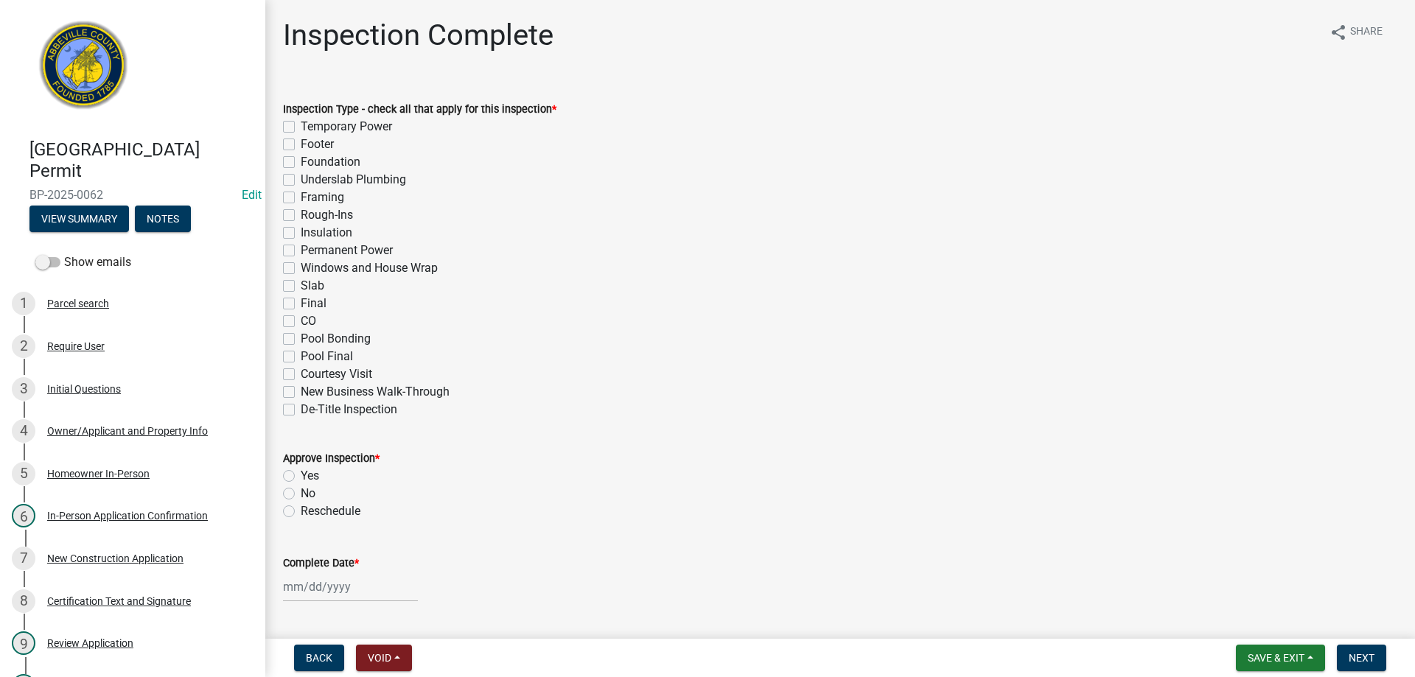
click at [301, 198] on label "Framing" at bounding box center [322, 198] width 43 height 18
click at [301, 198] on input "Framing" at bounding box center [306, 194] width 10 height 10
checkbox input "true"
checkbox input "false"
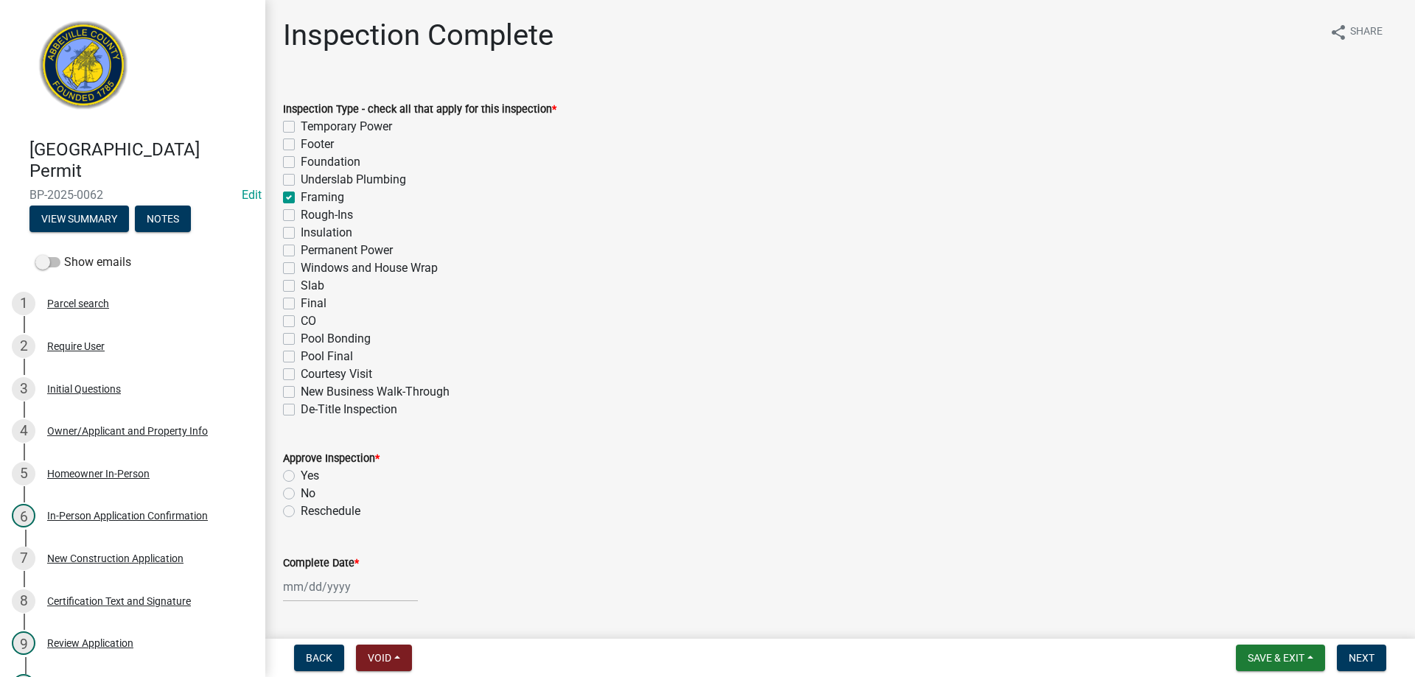
checkbox input "false"
checkbox input "true"
checkbox input "false"
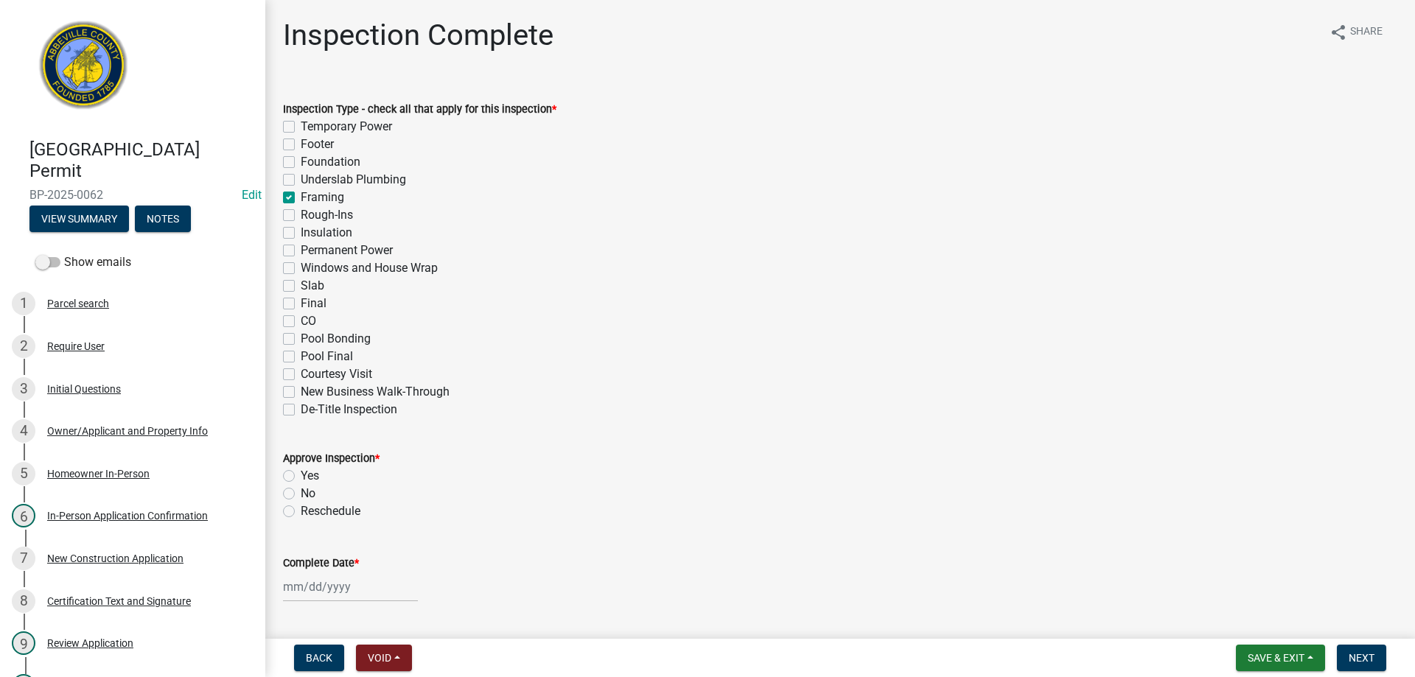
checkbox input "false"
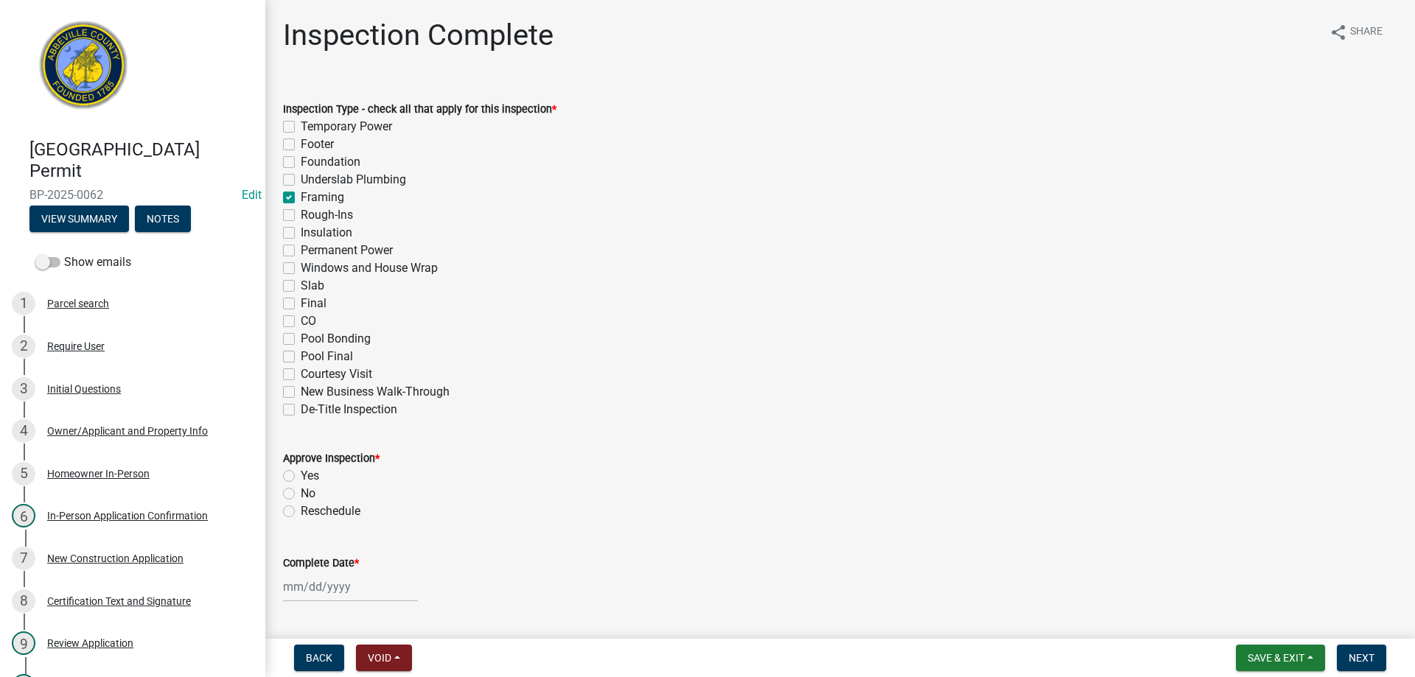
checkbox input "false"
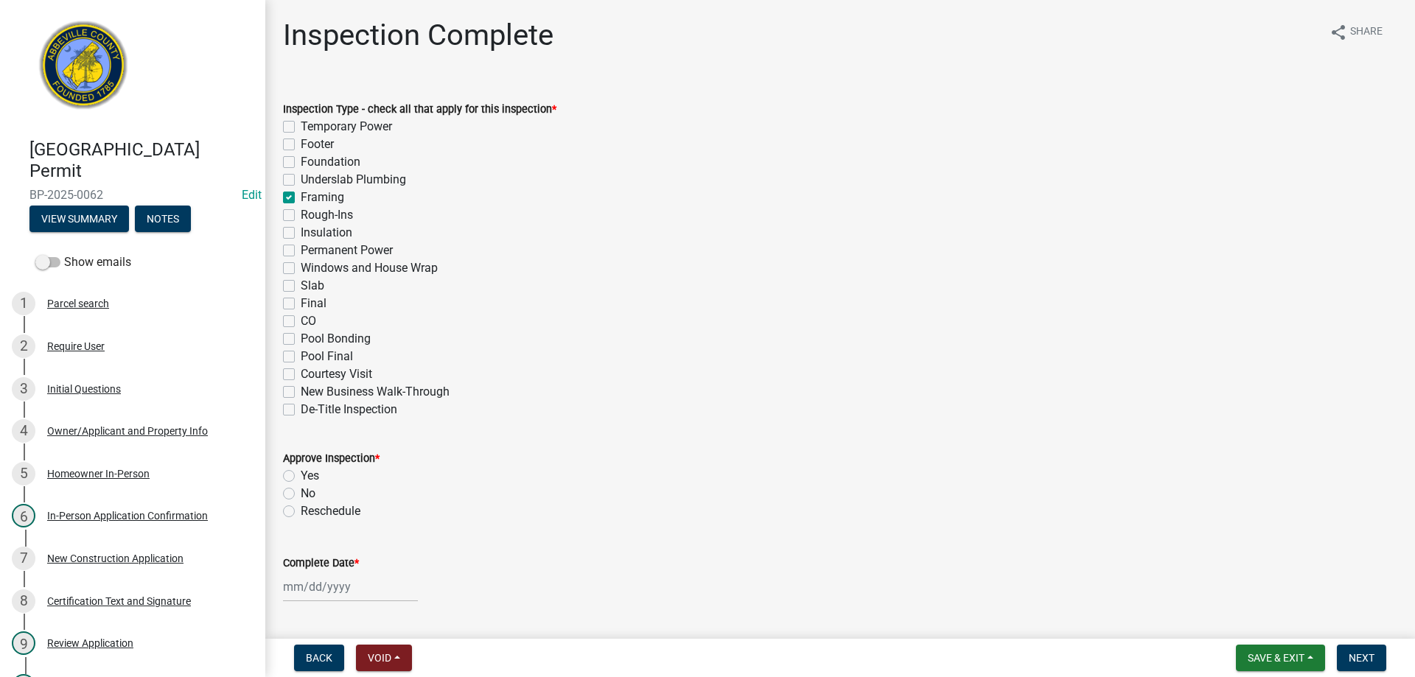
click at [301, 216] on label "Rough-Ins" at bounding box center [327, 215] width 52 height 18
click at [301, 216] on input "Rough-Ins" at bounding box center [306, 211] width 10 height 10
checkbox input "true"
checkbox input "false"
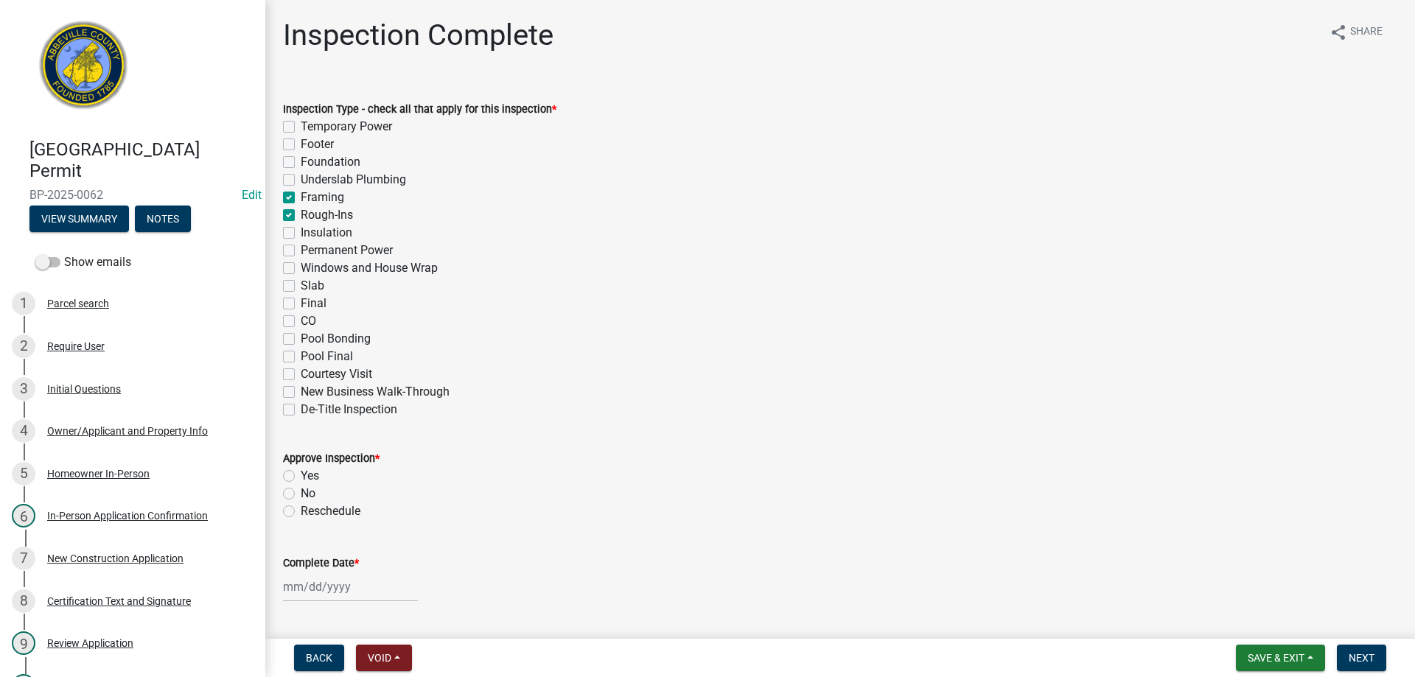
checkbox input "false"
checkbox input "true"
checkbox input "false"
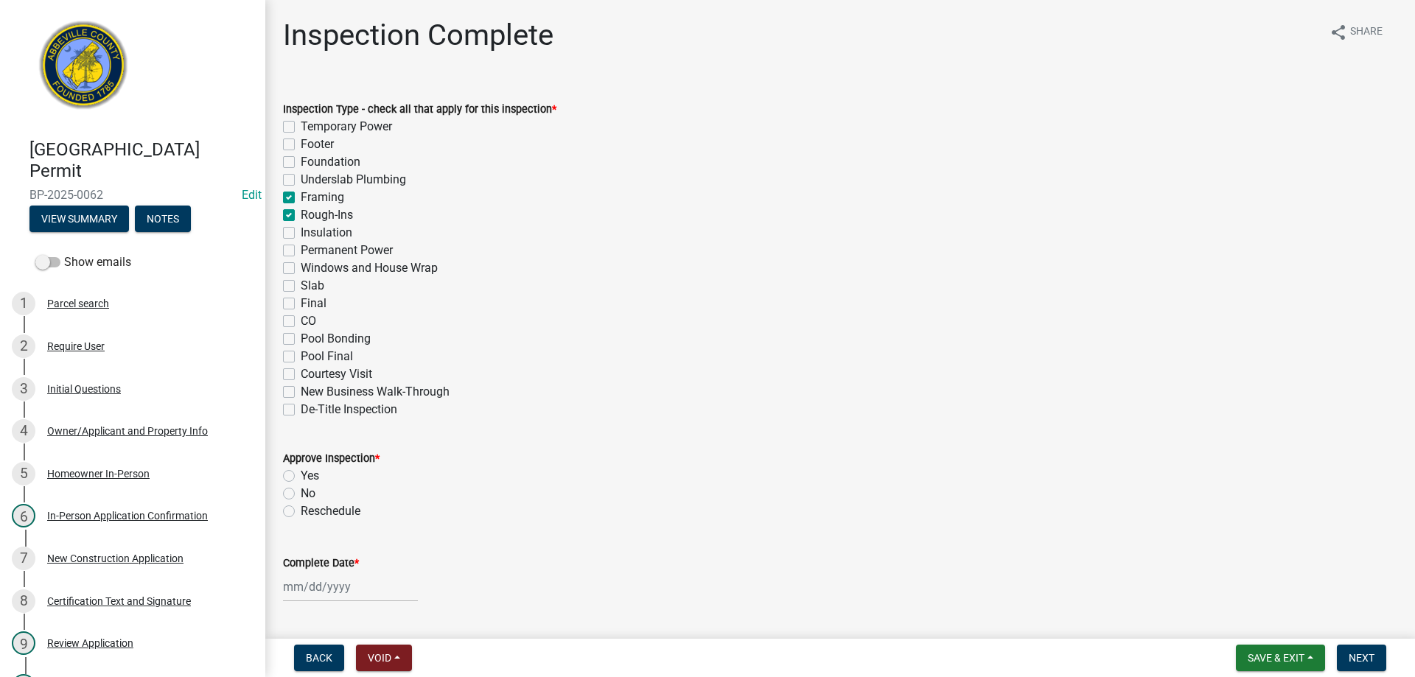
checkbox input "false"
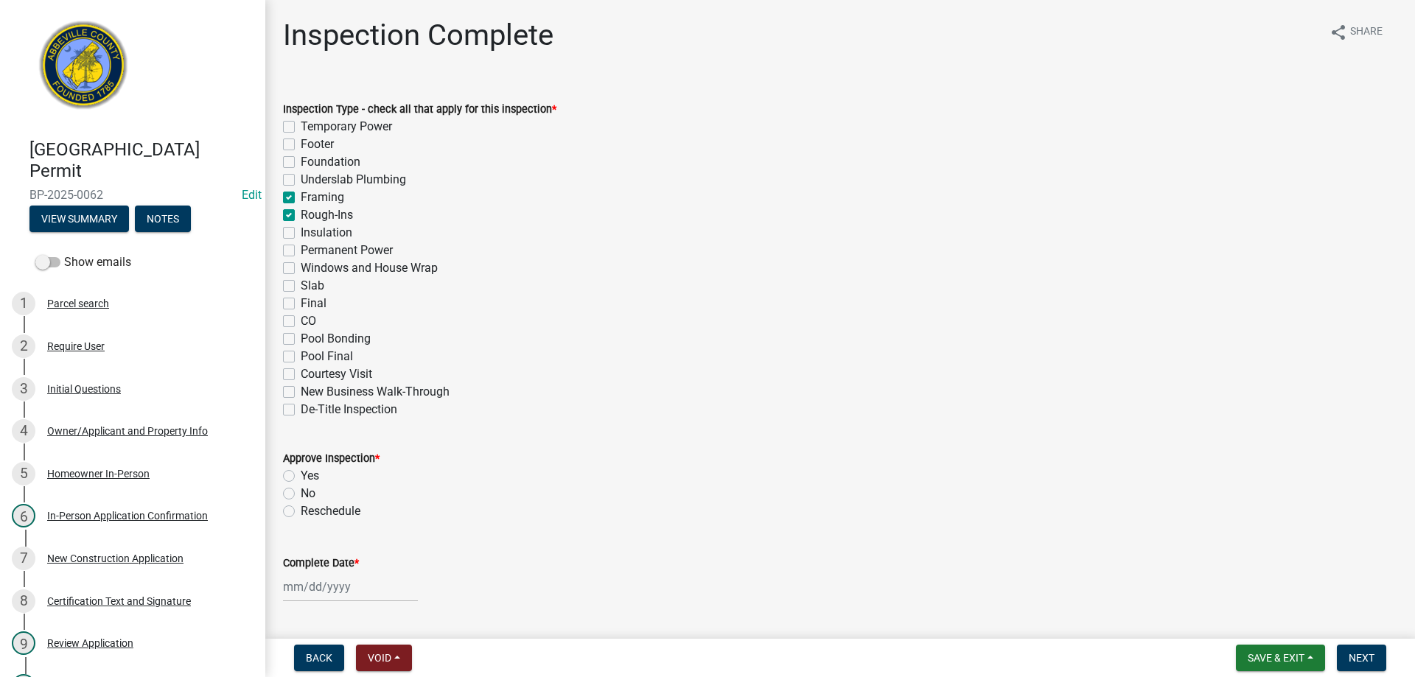
checkbox input "false"
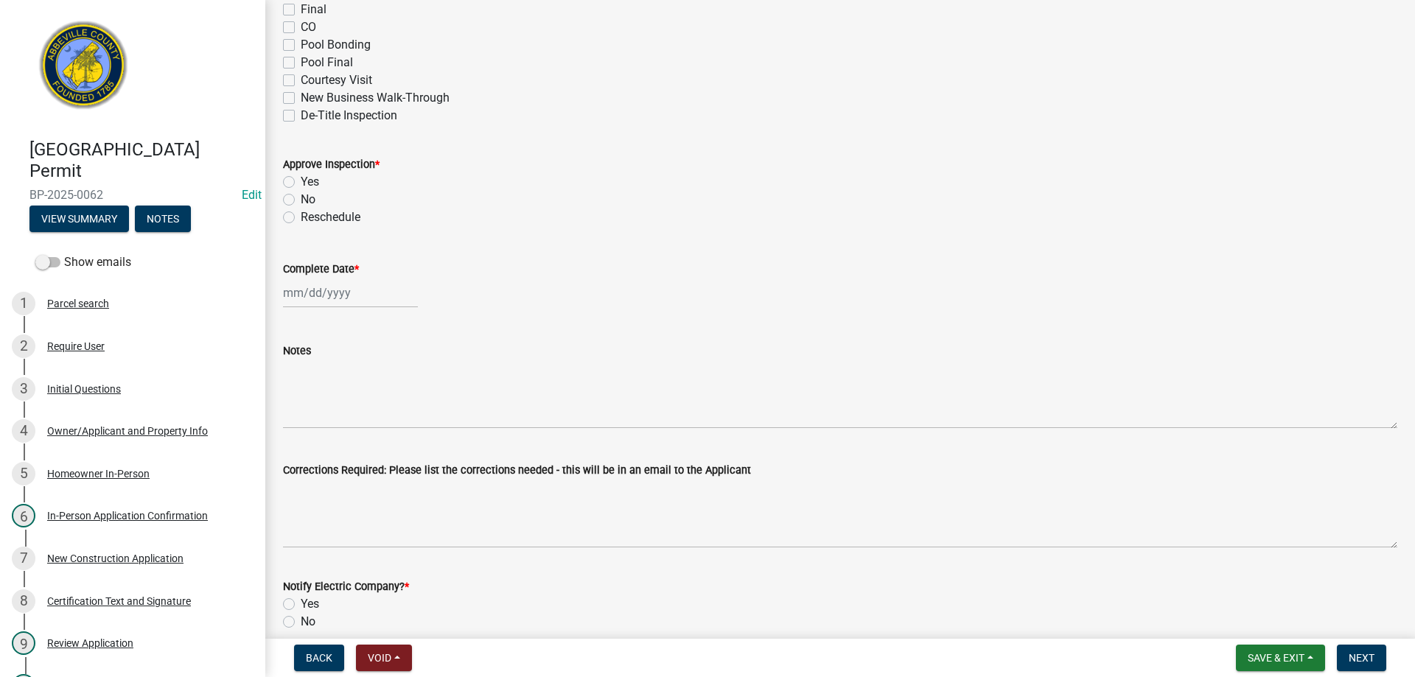
scroll to position [295, 0]
click at [301, 178] on label "Yes" at bounding box center [310, 181] width 18 height 18
click at [301, 178] on input "Yes" at bounding box center [306, 177] width 10 height 10
radio input "true"
click at [332, 301] on div at bounding box center [350, 292] width 135 height 30
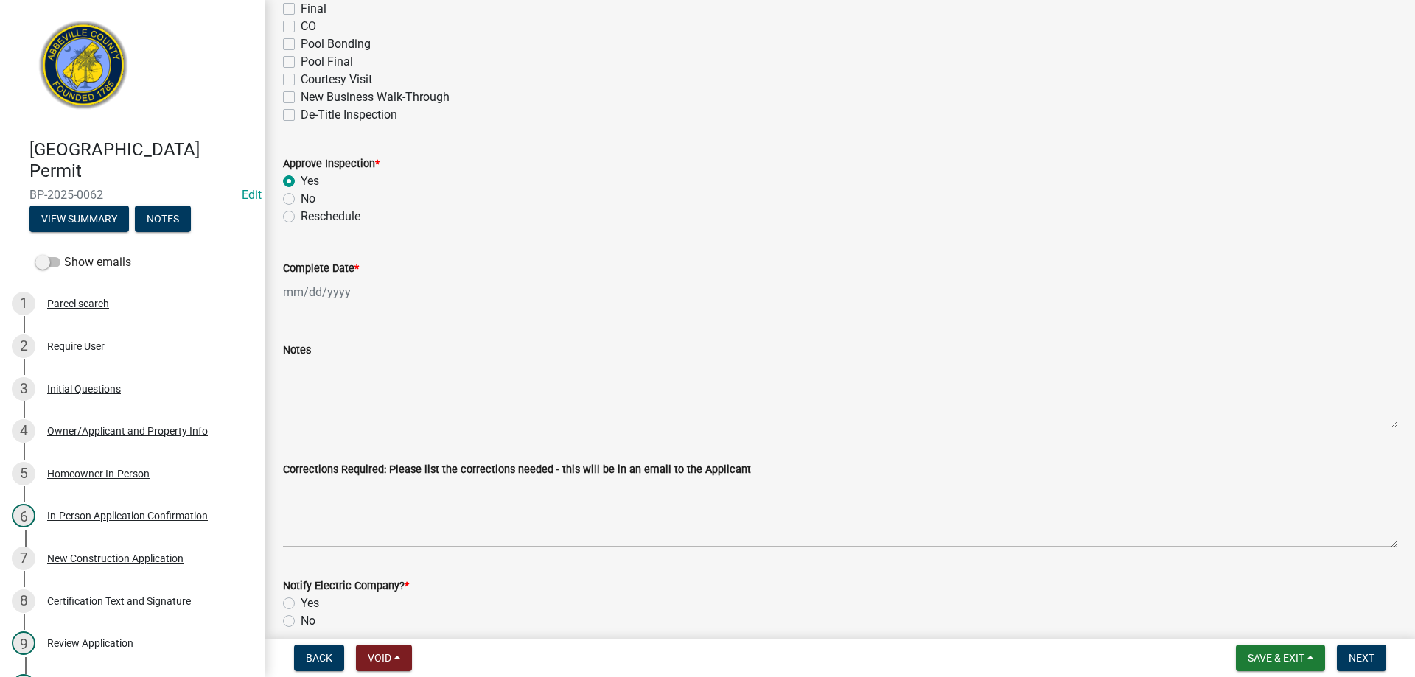
select select "9"
select select "2025"
click at [343, 442] on div "24" at bounding box center [345, 442] width 24 height 24
type input "[DATE]"
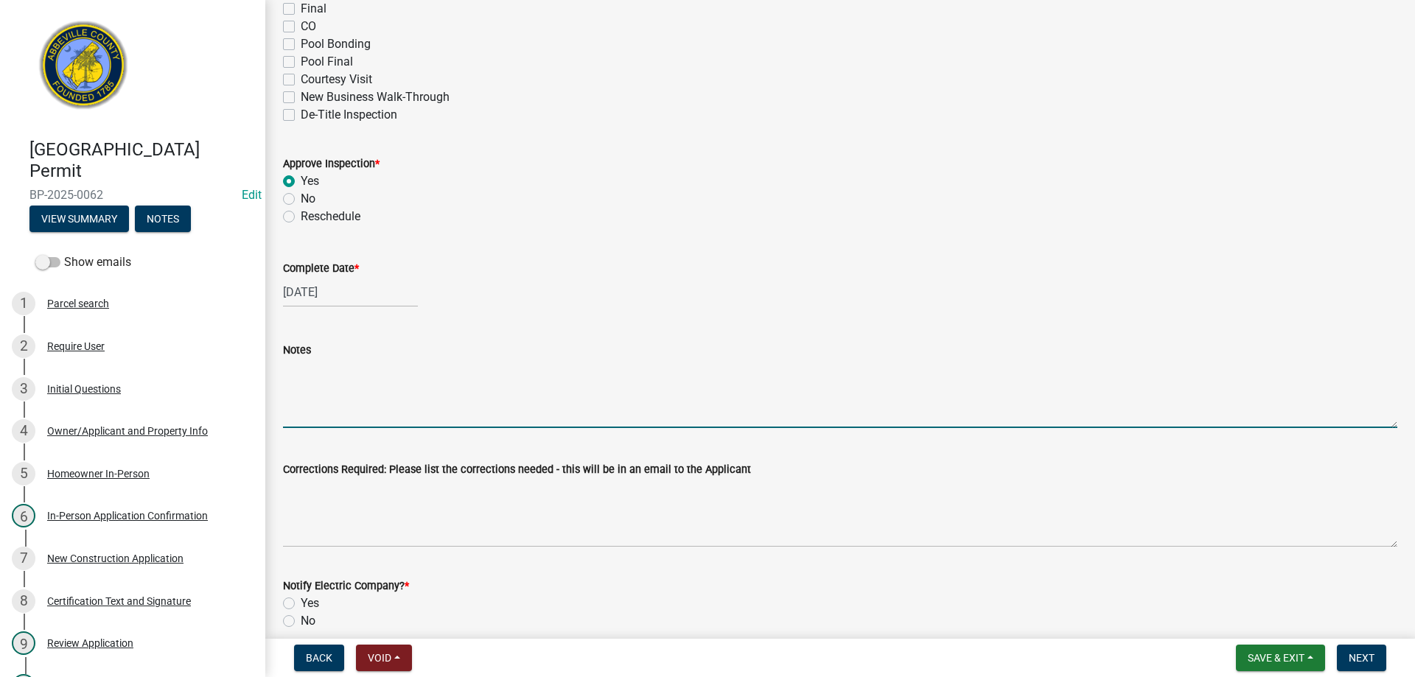
click at [328, 400] on textarea "Notes" at bounding box center [840, 393] width 1115 height 69
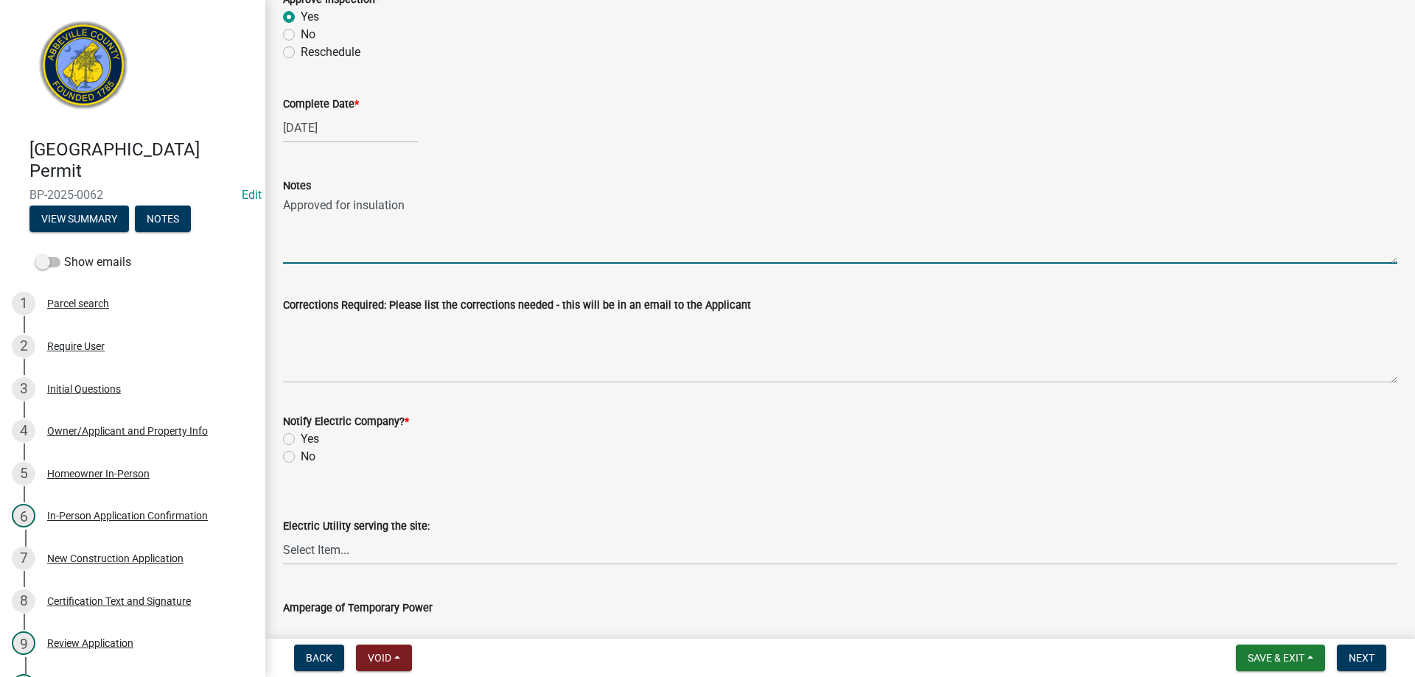
scroll to position [590, 0]
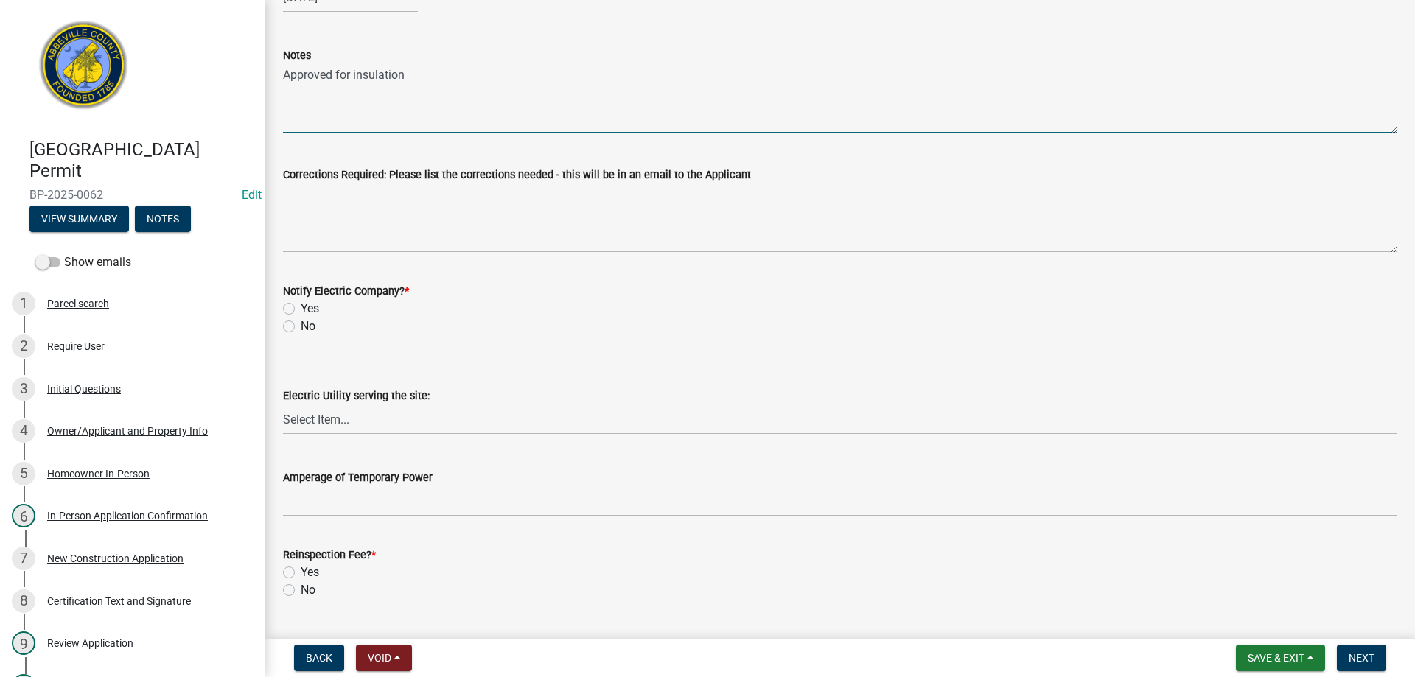
type textarea "Approved for insulation"
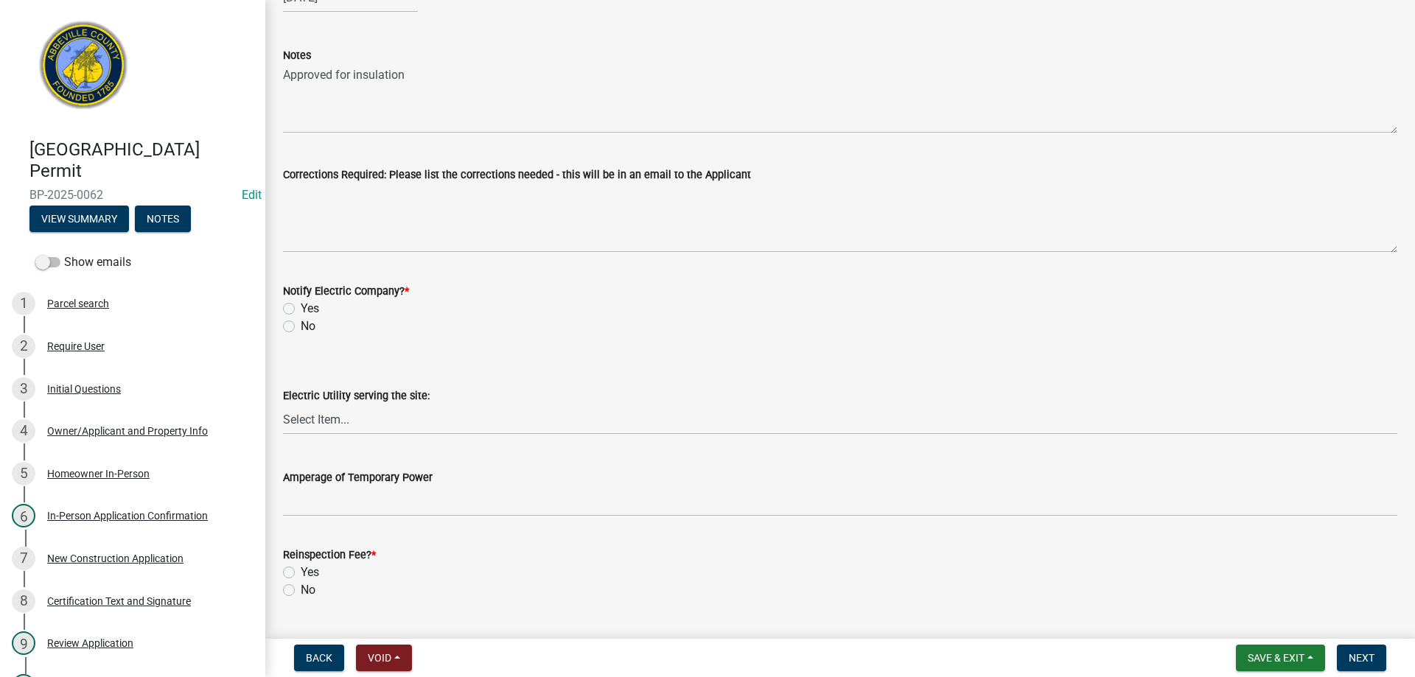
click at [301, 329] on label "No" at bounding box center [308, 327] width 15 height 18
click at [301, 327] on input "No" at bounding box center [306, 323] width 10 height 10
radio input "true"
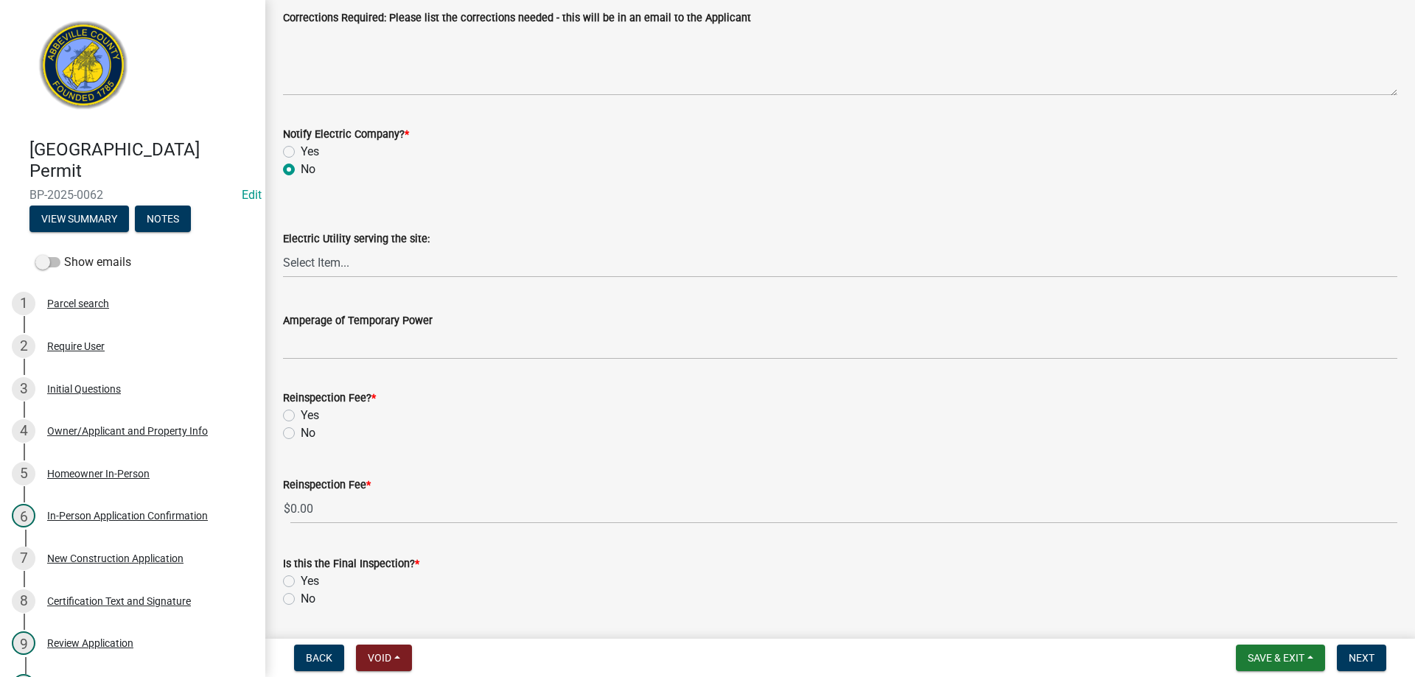
scroll to position [792, 0]
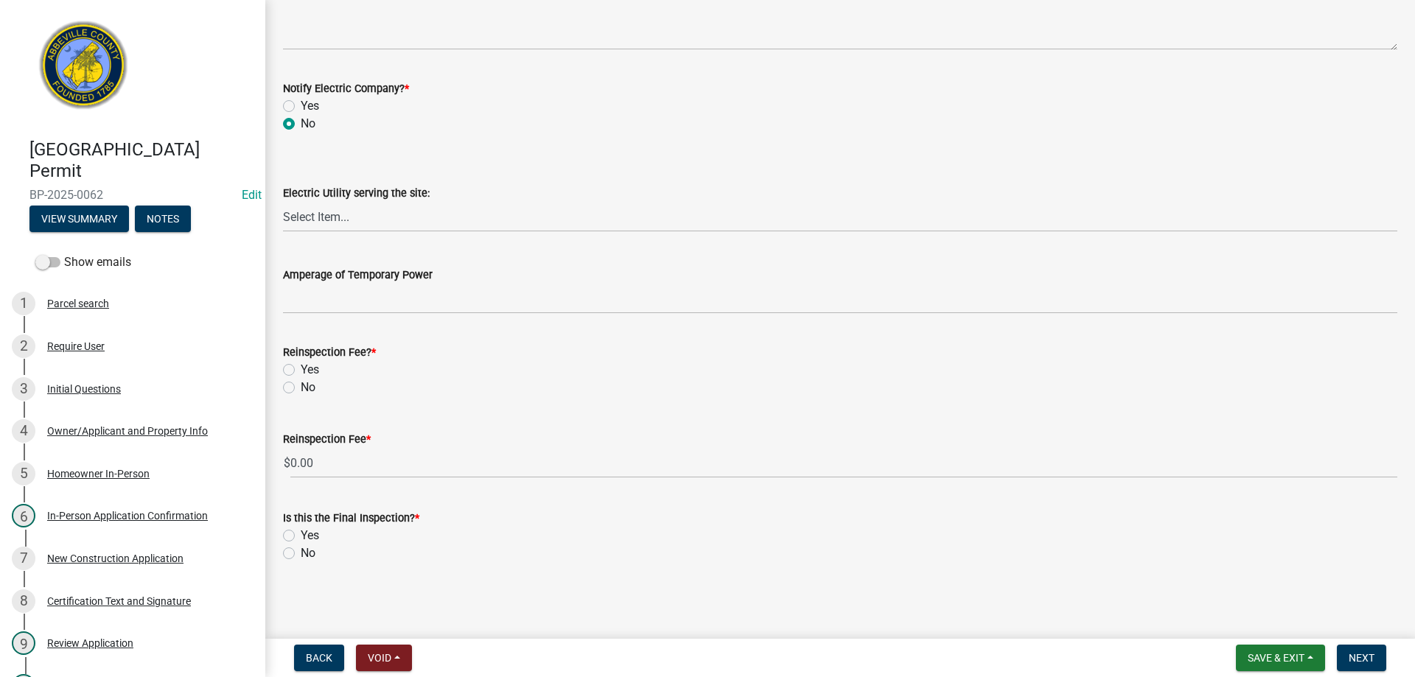
click at [301, 387] on label "No" at bounding box center [308, 388] width 15 height 18
click at [301, 387] on input "No" at bounding box center [306, 384] width 10 height 10
radio input "true"
click at [301, 554] on label "No" at bounding box center [308, 554] width 15 height 18
click at [301, 554] on input "No" at bounding box center [306, 550] width 10 height 10
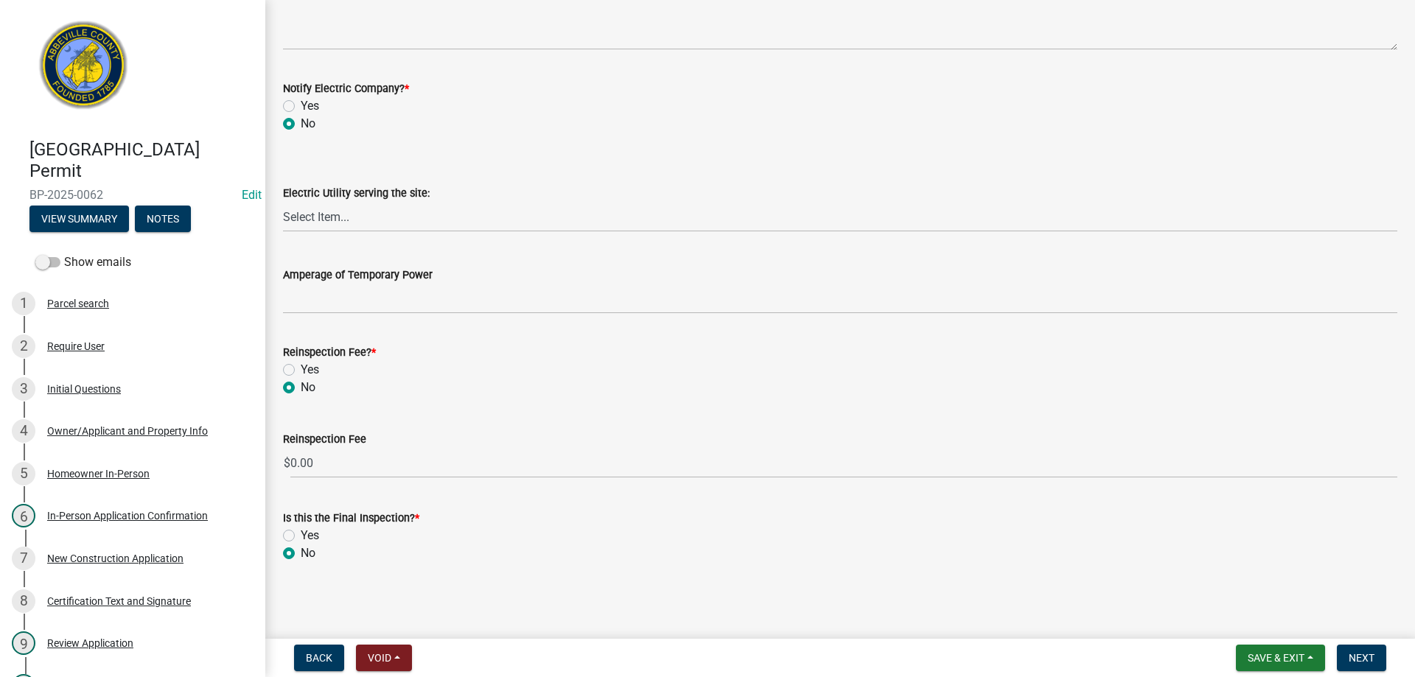
radio input "true"
click at [1357, 658] on span "Next" at bounding box center [1362, 658] width 26 height 12
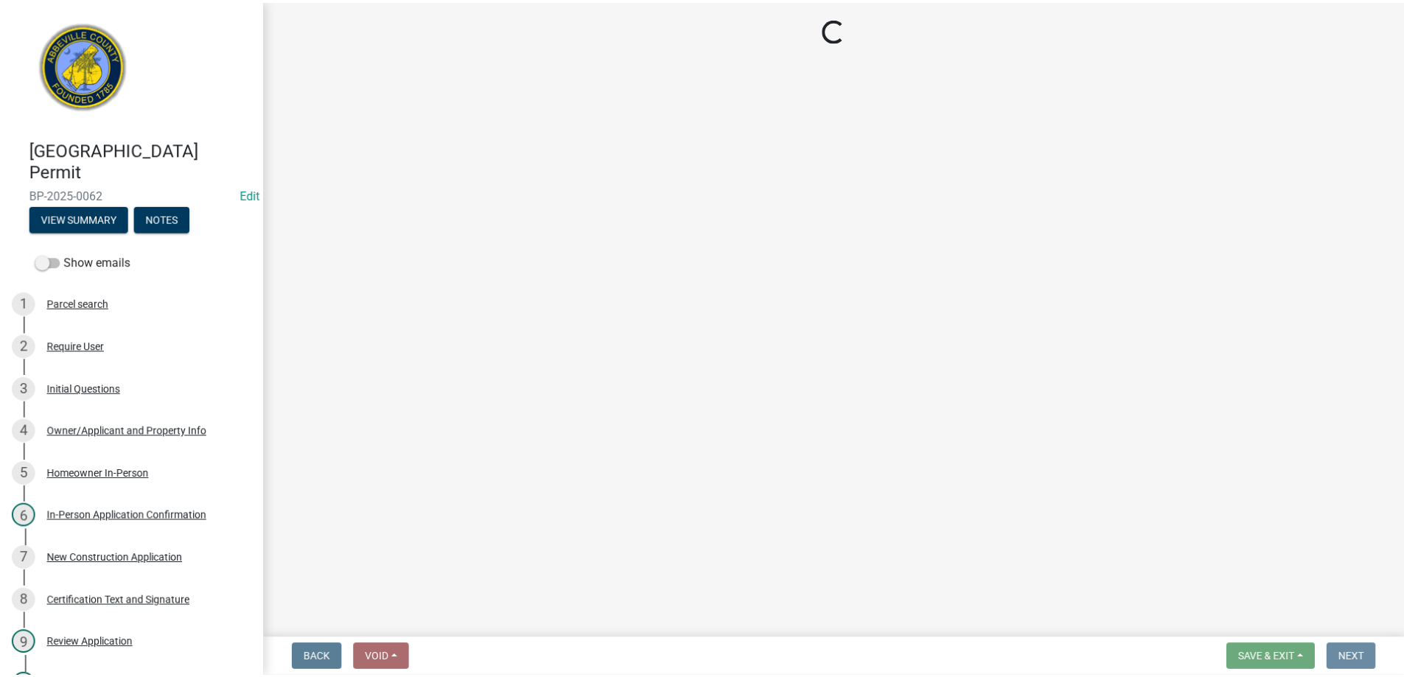
scroll to position [0, 0]
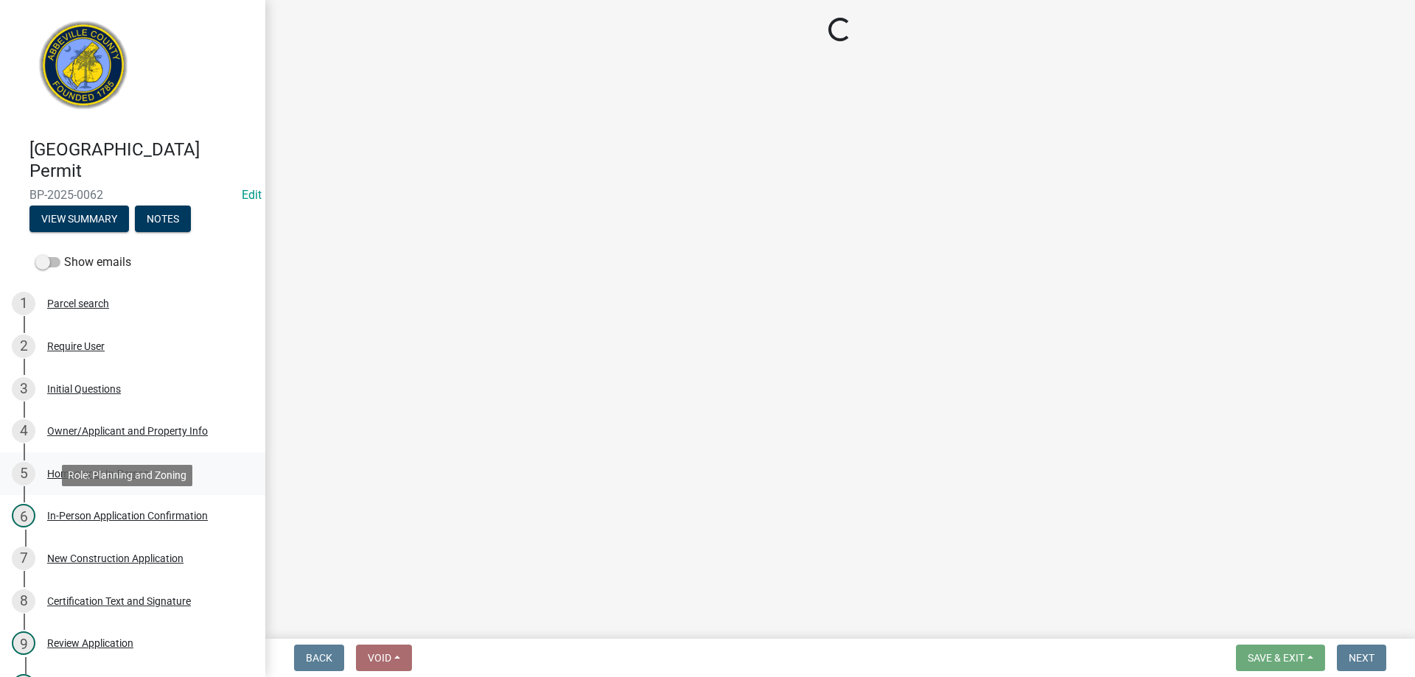
click at [44, 469] on body "Internet Explorer does NOT work with GeoPermits. Get a new browser for more sec…" at bounding box center [707, 338] width 1415 height 677
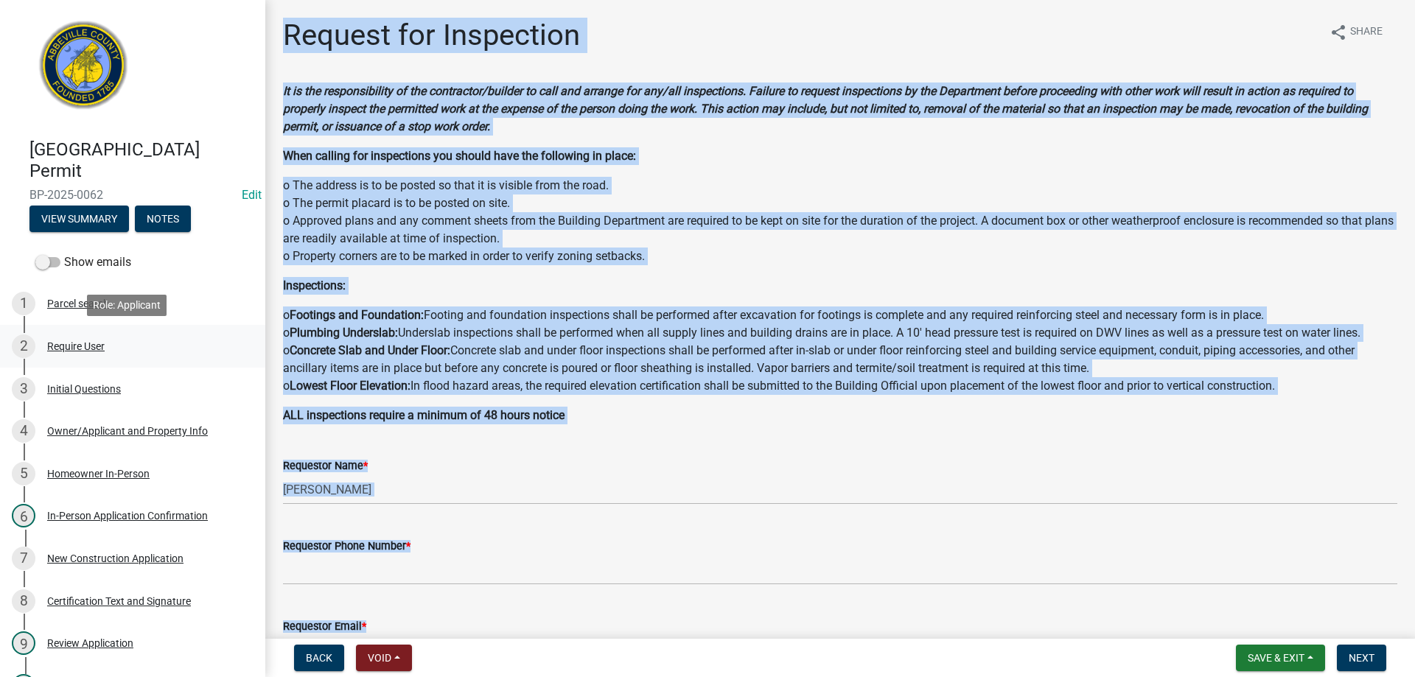
click at [175, 335] on div "2 Require User" at bounding box center [127, 347] width 230 height 24
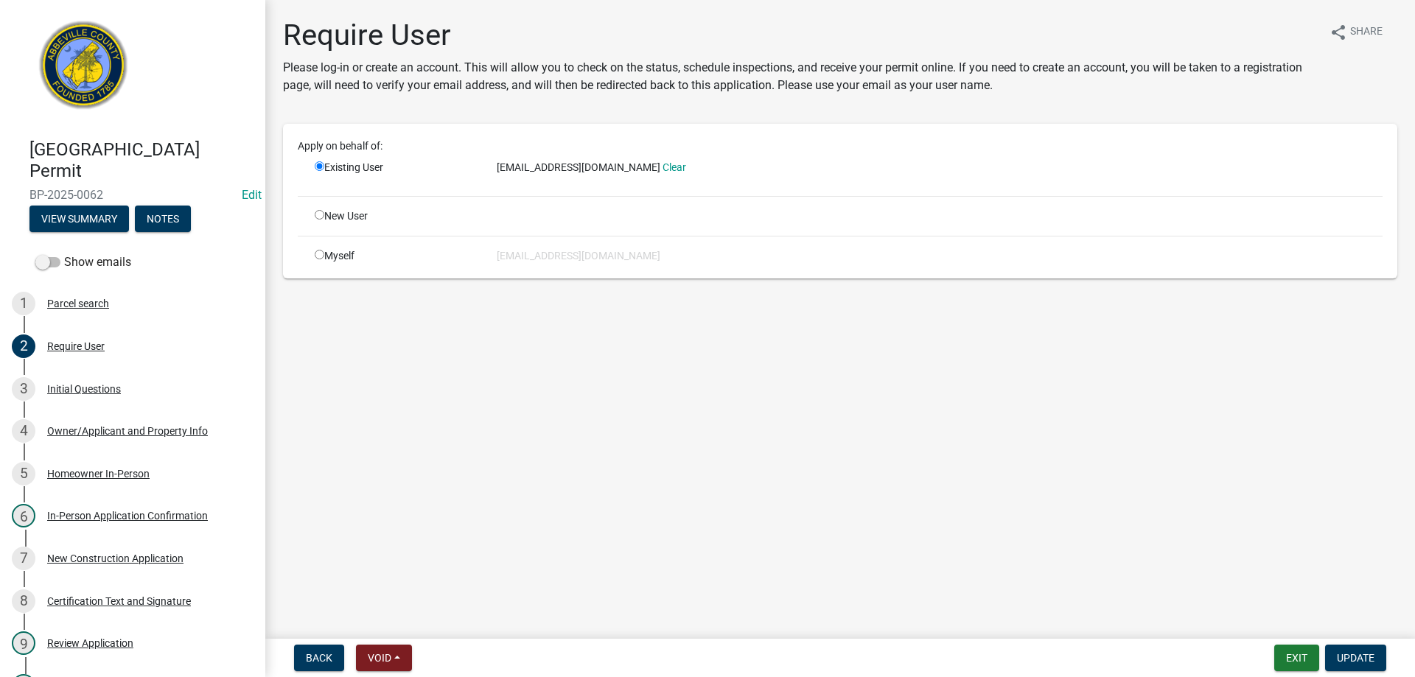
click at [206, 72] on link at bounding box center [127, 70] width 230 height 116
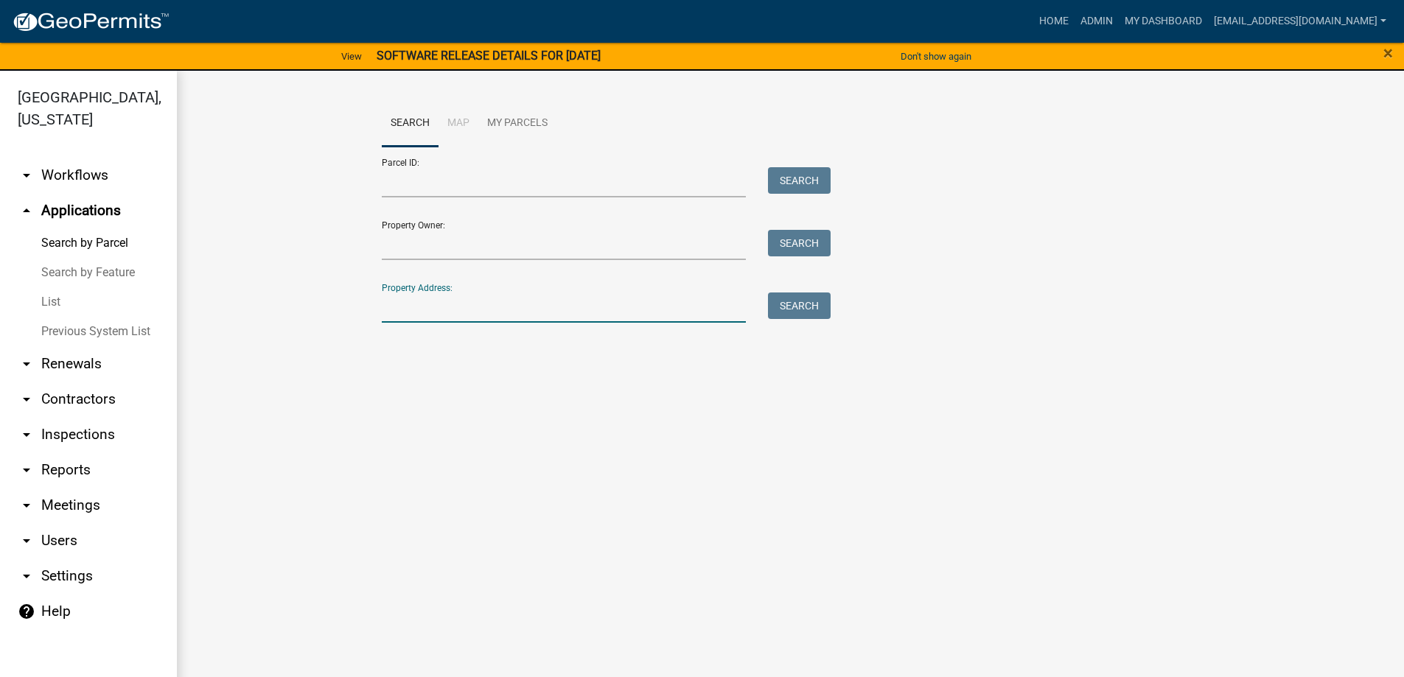
click at [475, 310] on input "Property Address:" at bounding box center [564, 308] width 365 height 30
click at [792, 297] on button "Search" at bounding box center [799, 306] width 63 height 27
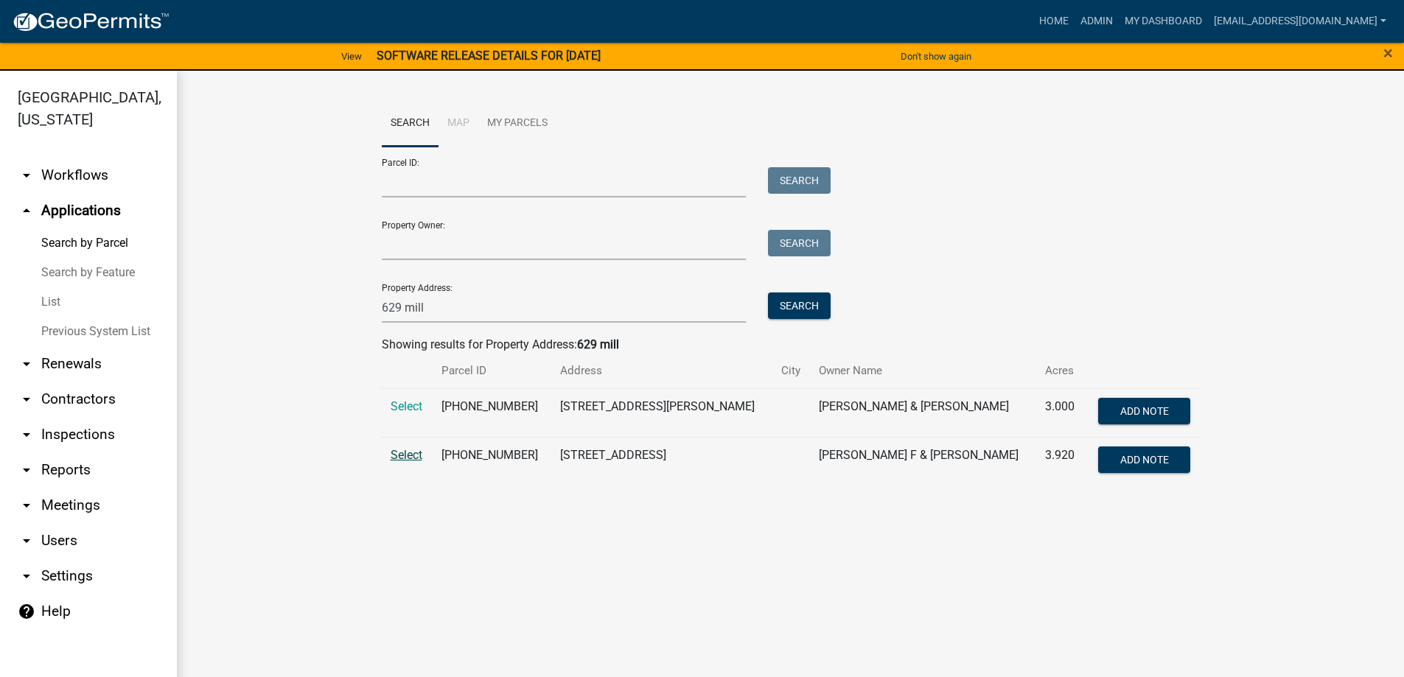
click at [411, 457] on span "Select" at bounding box center [407, 455] width 32 height 14
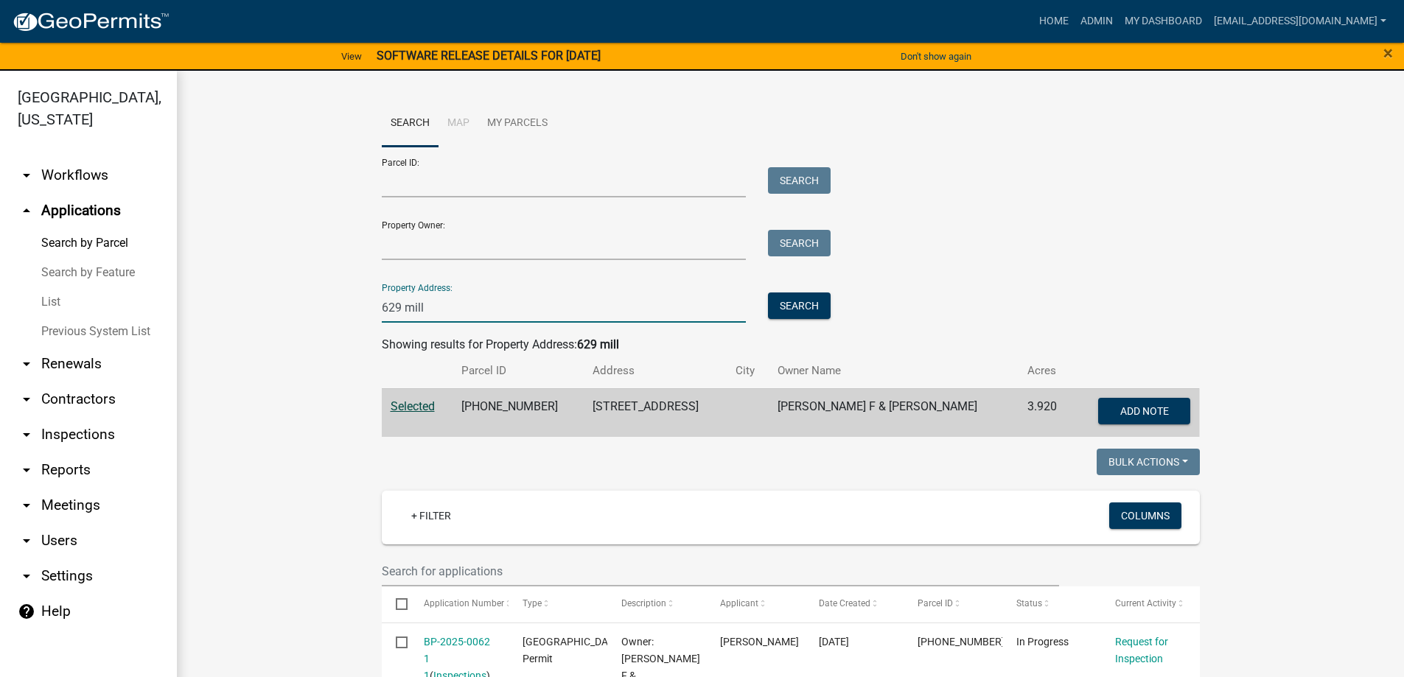
click at [442, 309] on input "629 mill" at bounding box center [564, 308] width 365 height 30
type input "6"
type input "508 [PERSON_NAME]"
click at [788, 307] on button "Search" at bounding box center [799, 306] width 63 height 27
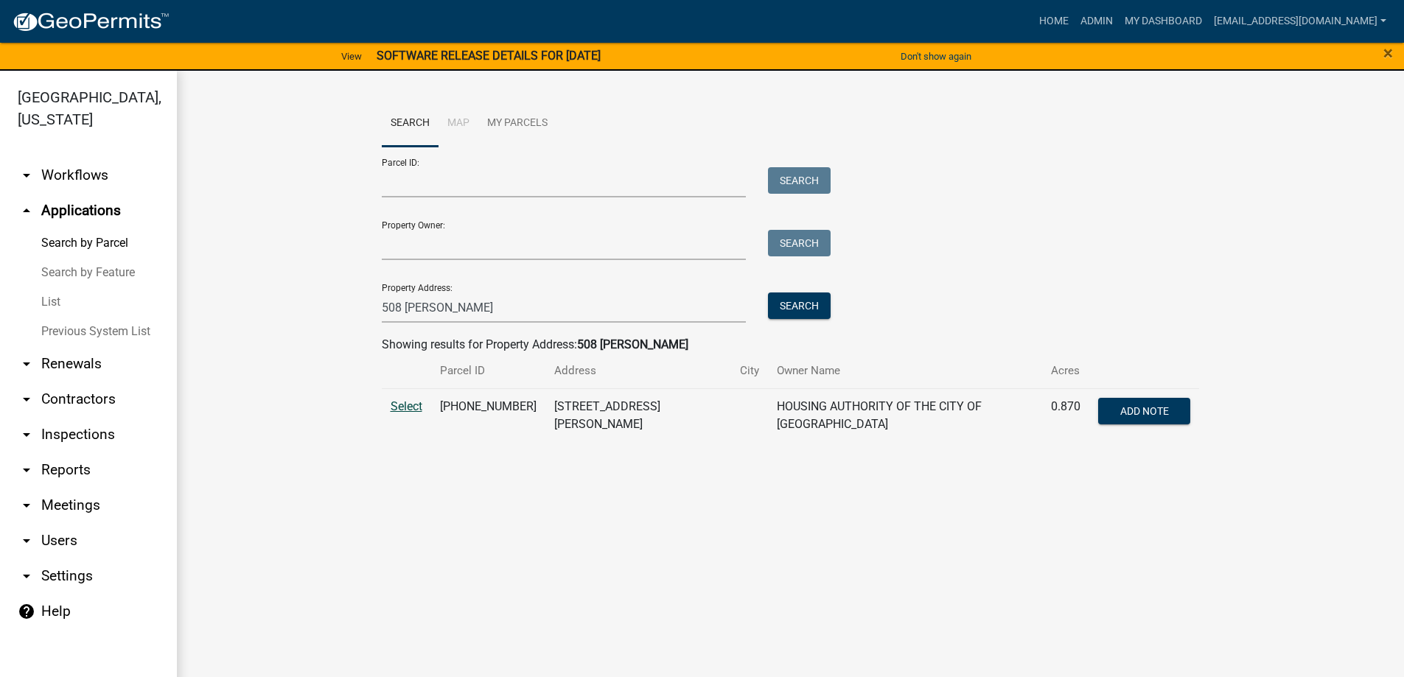
click at [413, 407] on span "Select" at bounding box center [407, 407] width 32 height 14
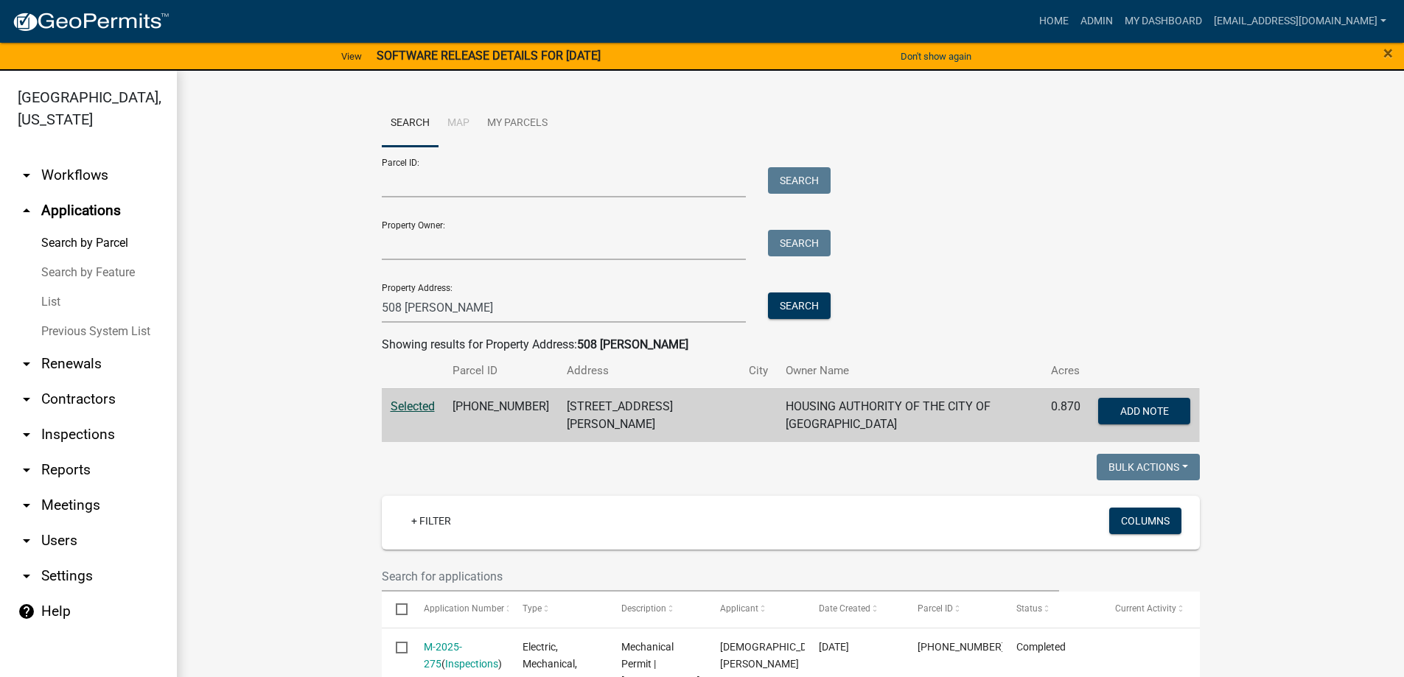
scroll to position [74, 0]
